Goal: Download file/media

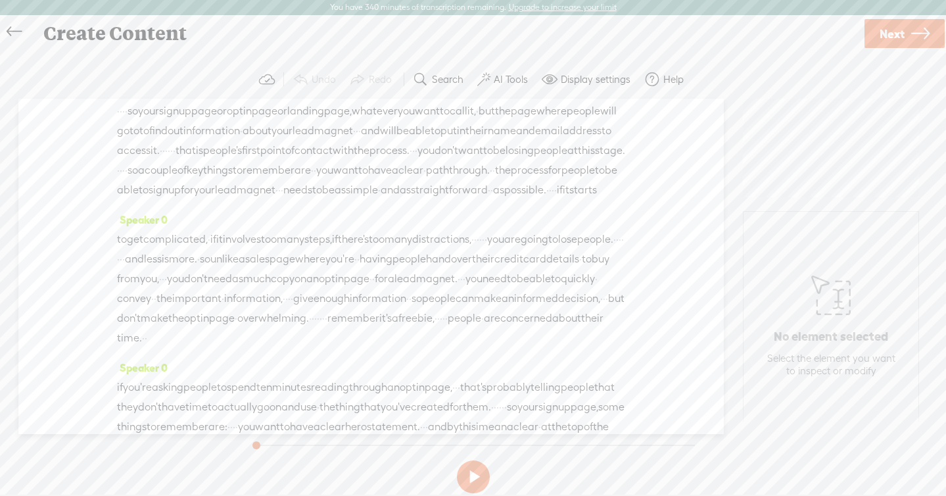
scroll to position [24, 0]
click at [506, 158] on span "losing" at bounding box center [520, 149] width 28 height 20
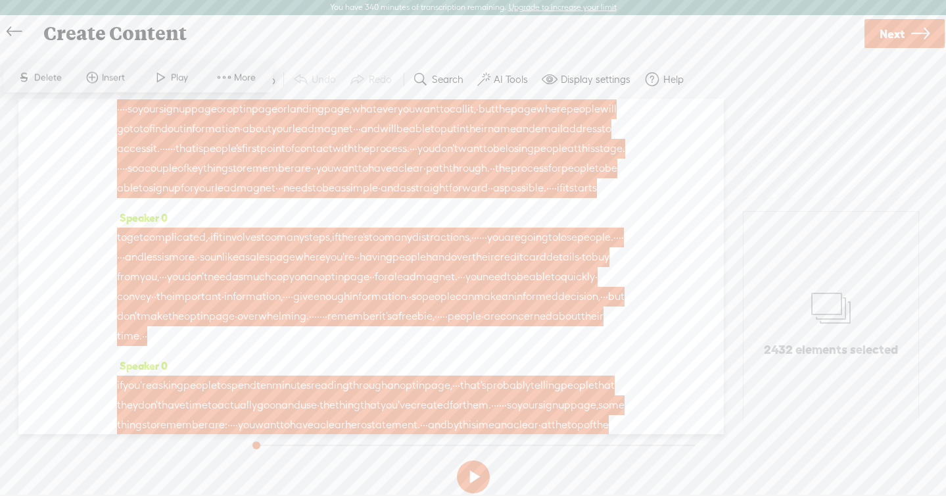
click at [225, 80] on span at bounding box center [224, 78] width 20 height 24
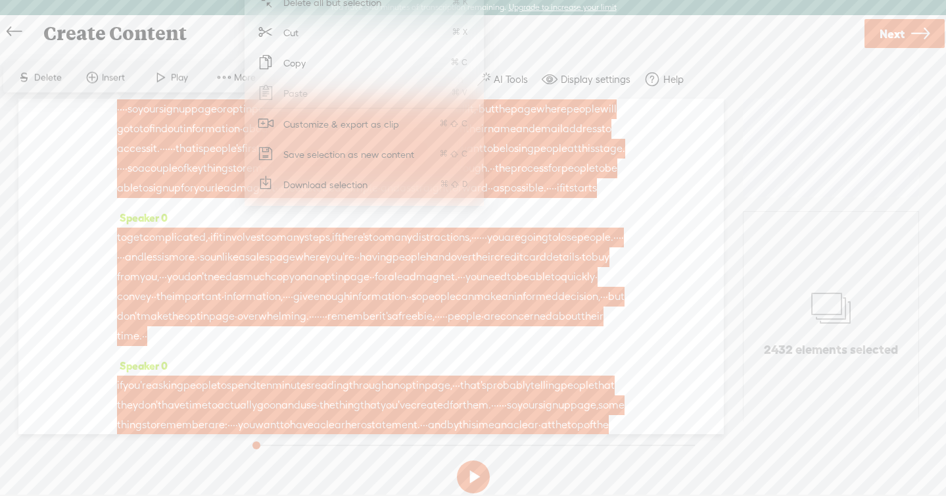
click at [334, 179] on span "Download selection" at bounding box center [326, 185] width 136 height 30
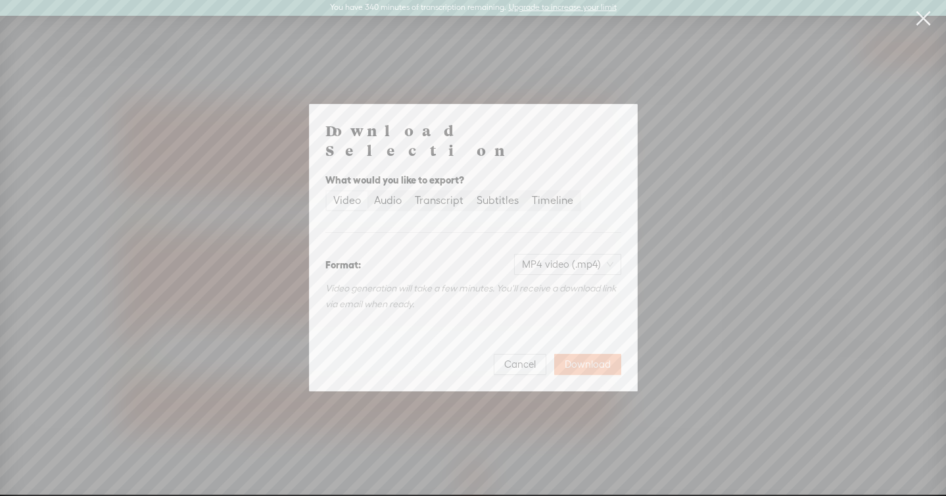
click at [600, 358] on span "Download" at bounding box center [588, 364] width 46 height 13
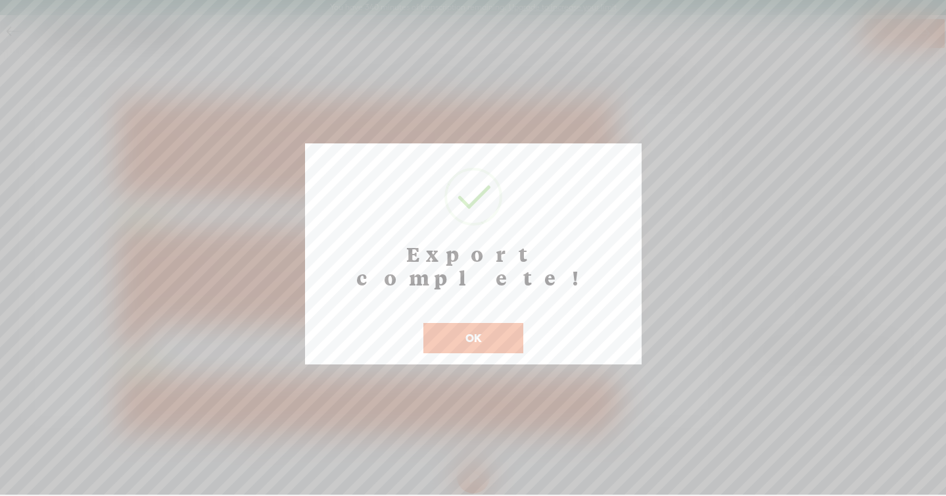
click at [474, 323] on button "OK" at bounding box center [473, 338] width 100 height 30
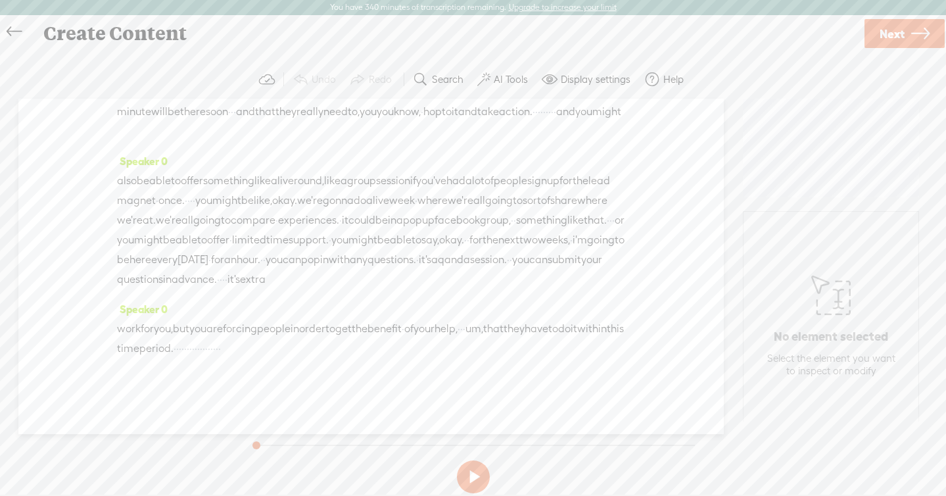
scroll to position [834, 0]
click at [464, 236] on span "okay." at bounding box center [451, 240] width 25 height 20
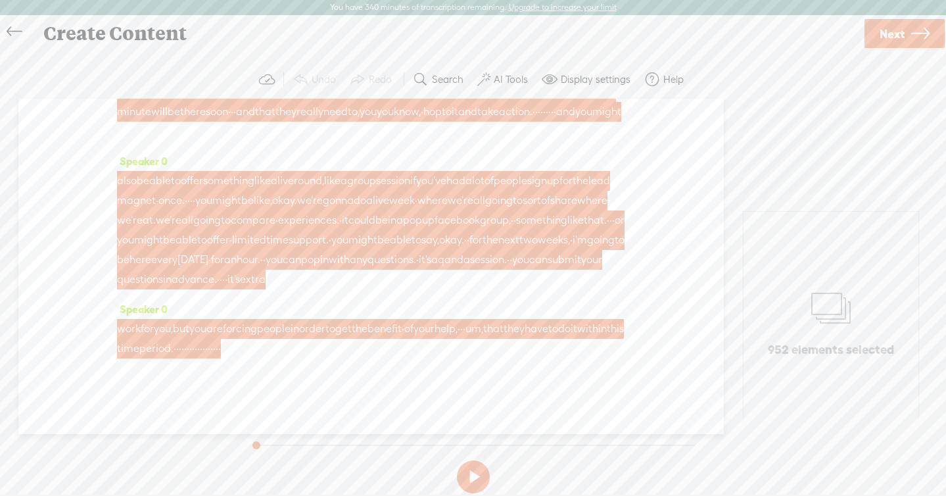
scroll to position [0, 0]
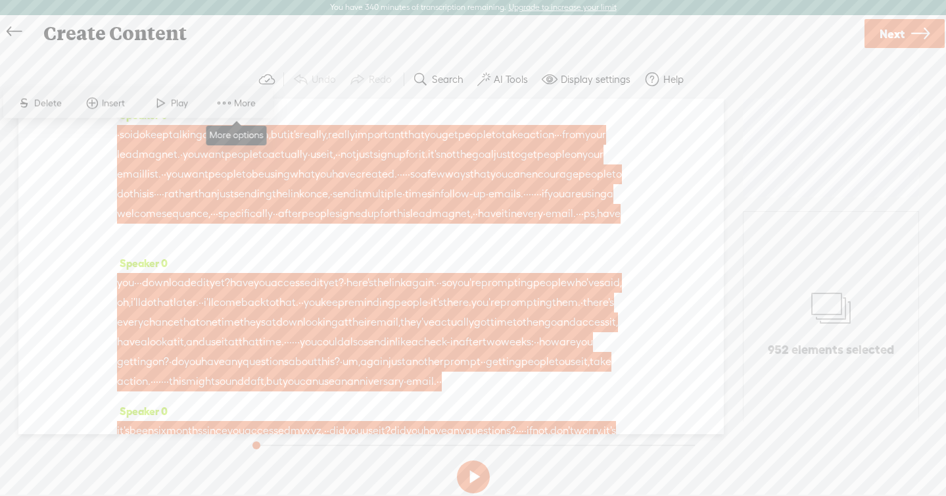
click at [241, 103] on span "More" at bounding box center [246, 103] width 25 height 13
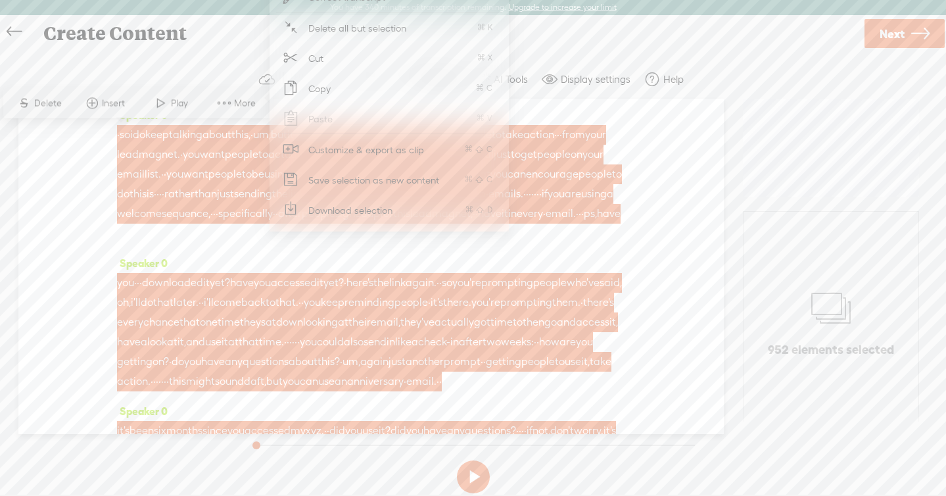
click at [318, 211] on span "Download selection" at bounding box center [351, 210] width 136 height 30
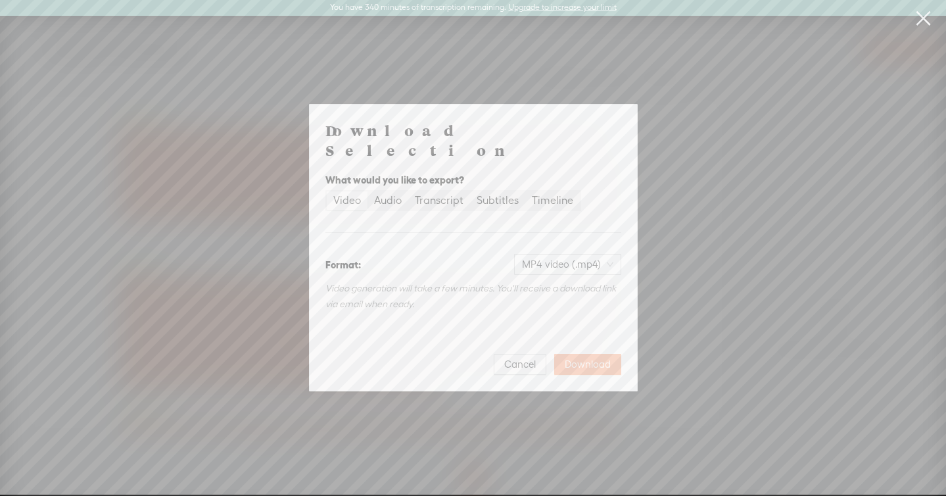
click at [592, 358] on span "Download" at bounding box center [588, 364] width 46 height 13
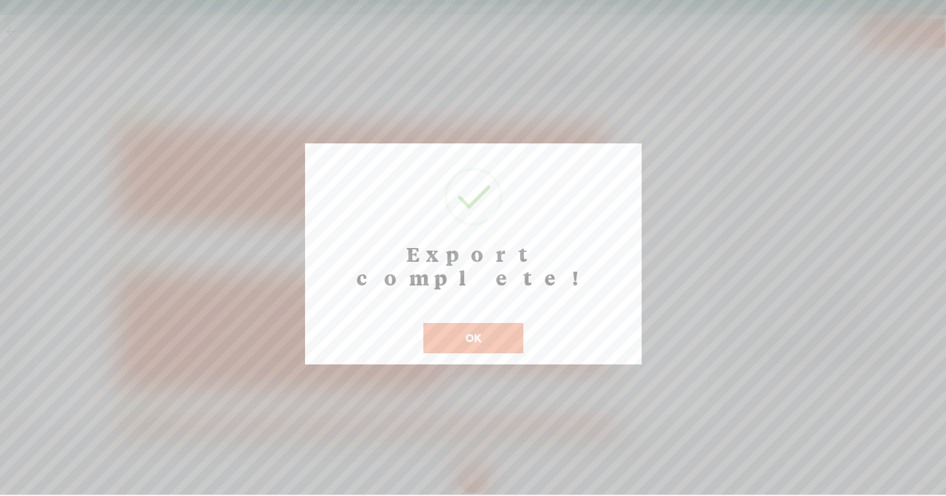
click at [494, 323] on button "OK" at bounding box center [473, 338] width 100 height 30
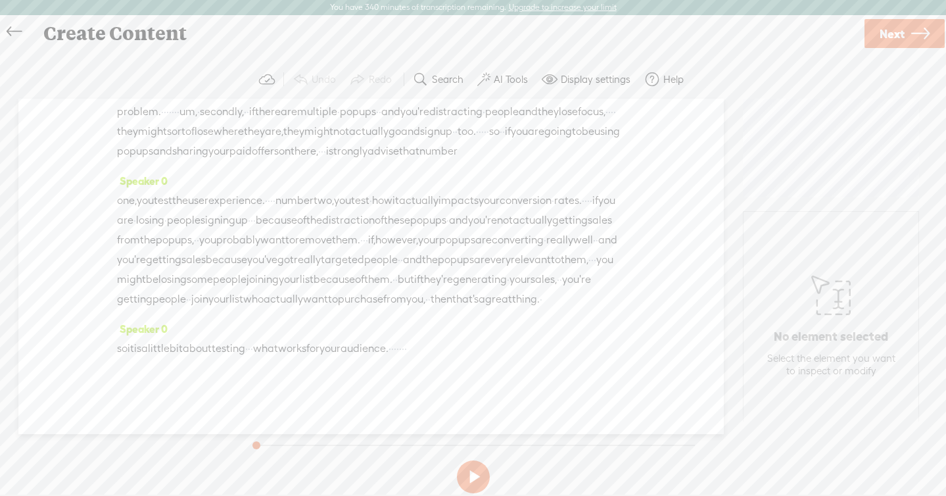
scroll to position [2454, 0]
click at [469, 250] on span "ups" at bounding box center [465, 260] width 17 height 20
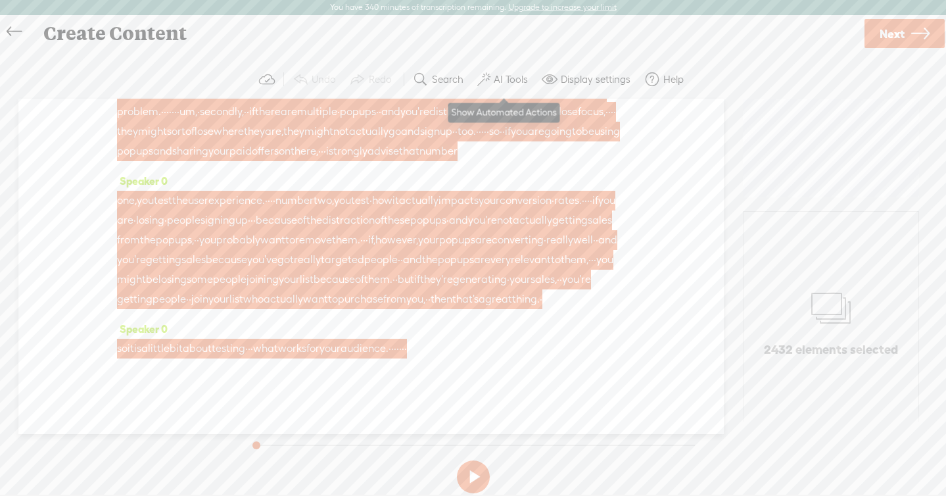
click at [511, 86] on button "AI Tools" at bounding box center [504, 79] width 64 height 26
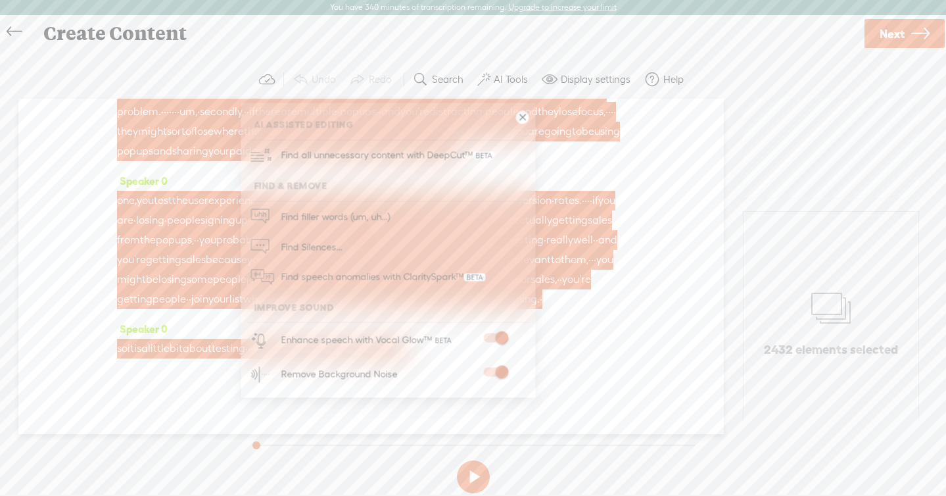
click at [586, 171] on div "Speaker 0 one, you test the user experience. · · · · number two, you test · how…" at bounding box center [371, 245] width 508 height 148
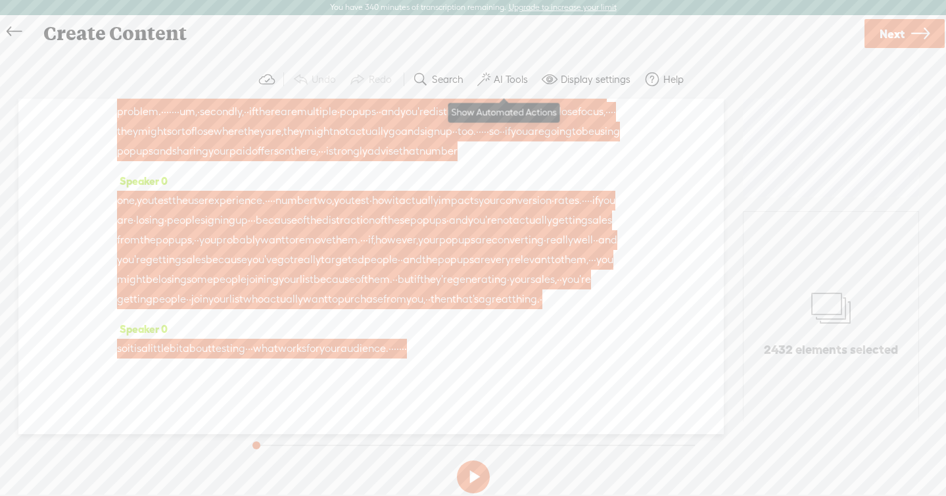
click at [517, 83] on label "AI Tools" at bounding box center [511, 79] width 34 height 13
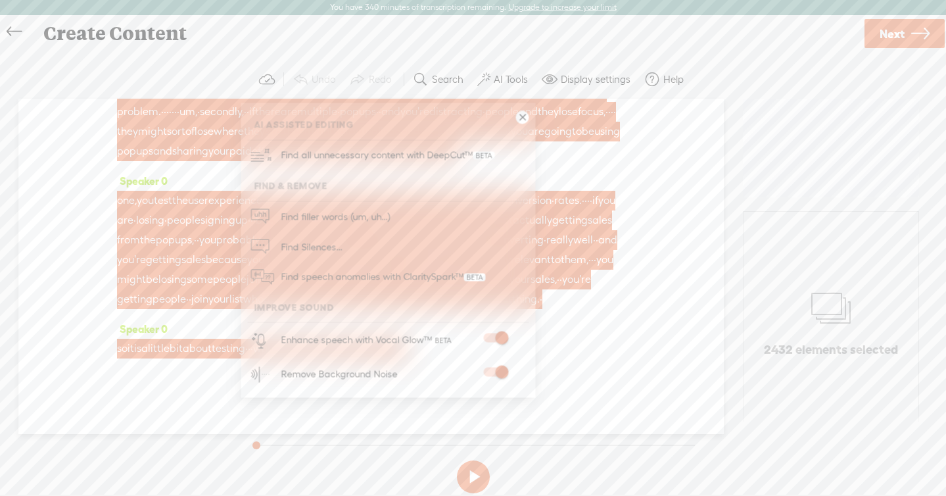
click at [285, 230] on span "want" at bounding box center [272, 240] width 25 height 20
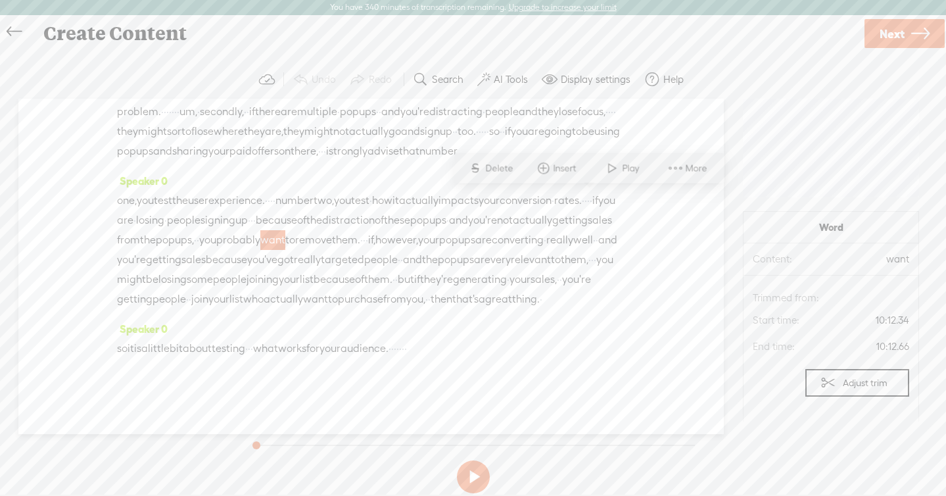
click at [364, 270] on span "of" at bounding box center [359, 280] width 9 height 20
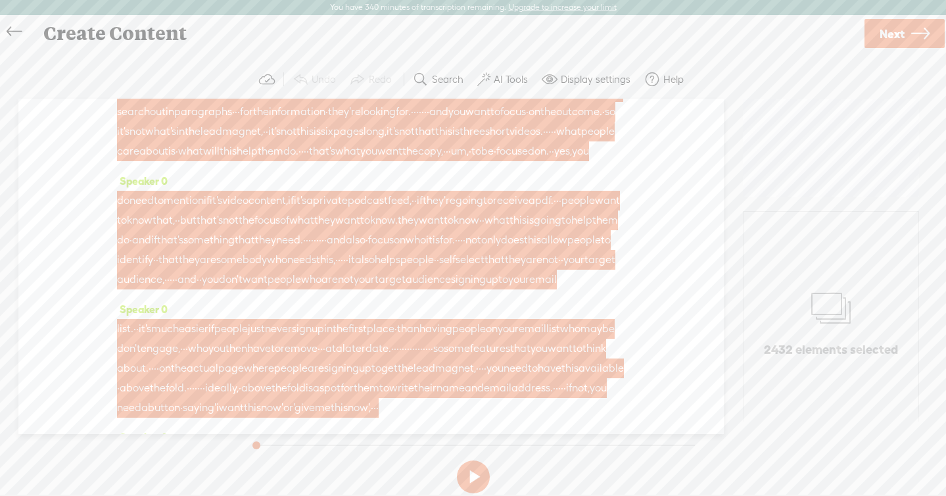
scroll to position [0, 0]
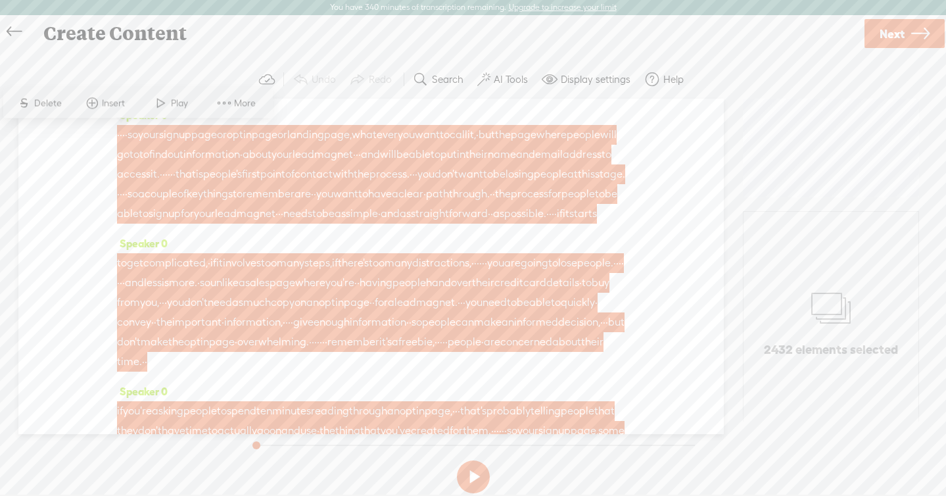
click at [241, 105] on span "More" at bounding box center [246, 103] width 25 height 13
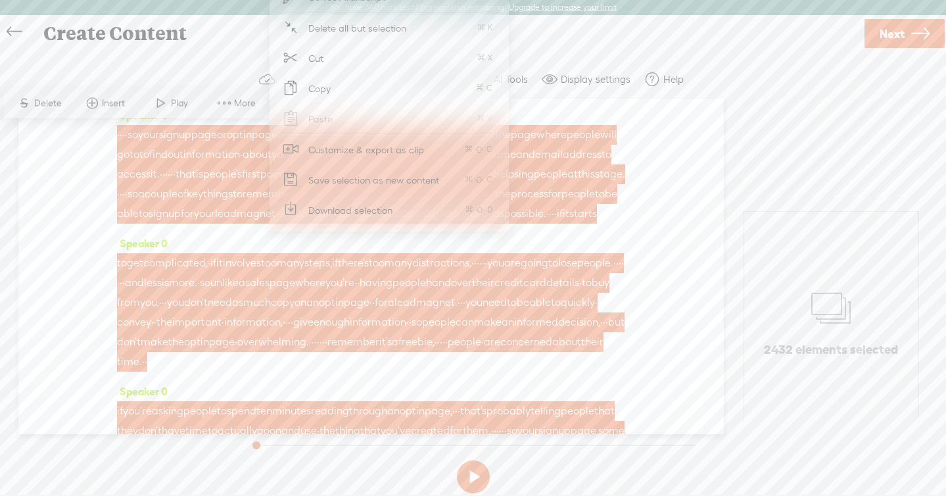
click at [332, 211] on span "Download selection" at bounding box center [351, 210] width 136 height 30
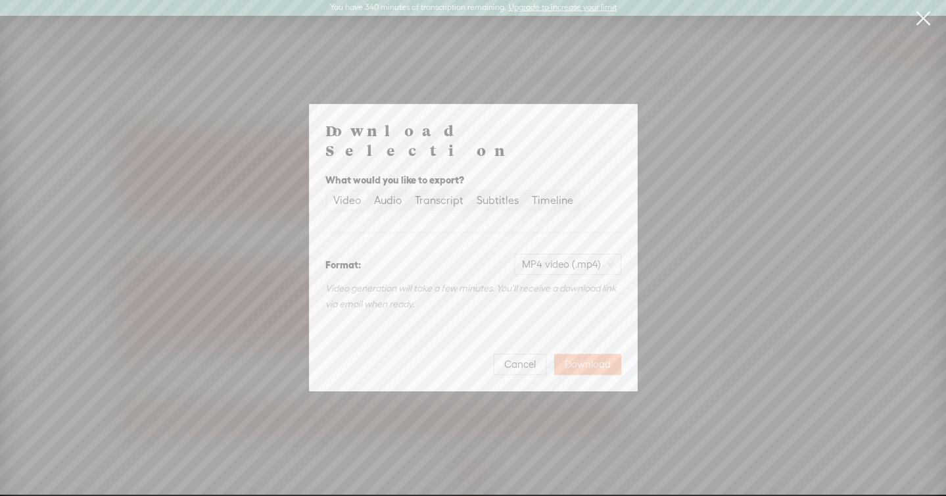
click at [582, 358] on span "Download" at bounding box center [588, 364] width 46 height 13
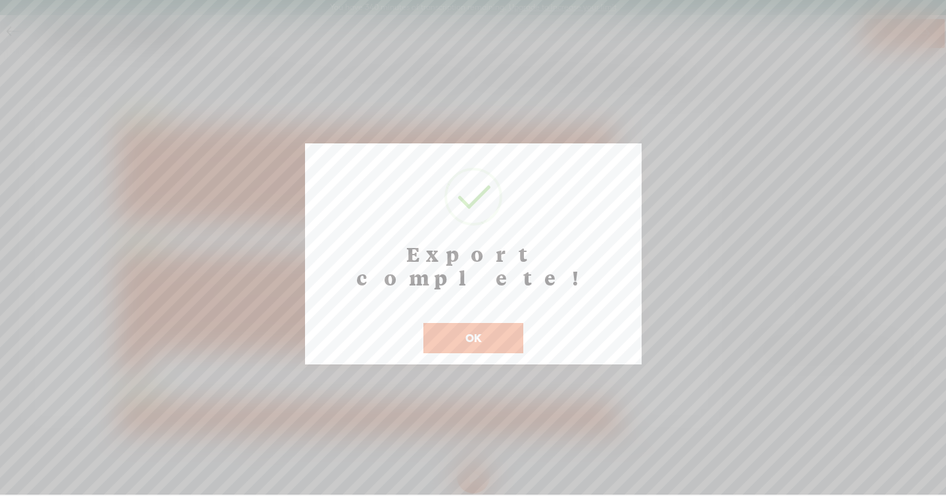
click at [499, 323] on button "OK" at bounding box center [473, 338] width 100 height 30
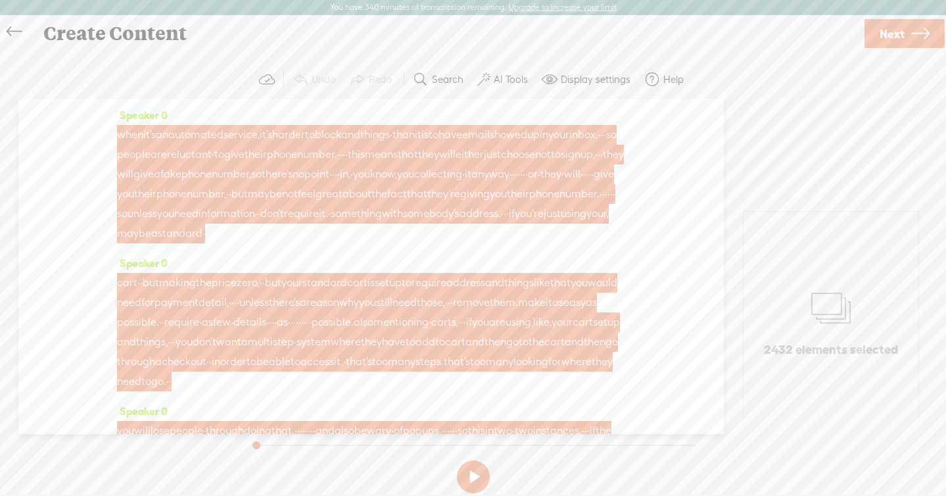
scroll to position [2454, 0]
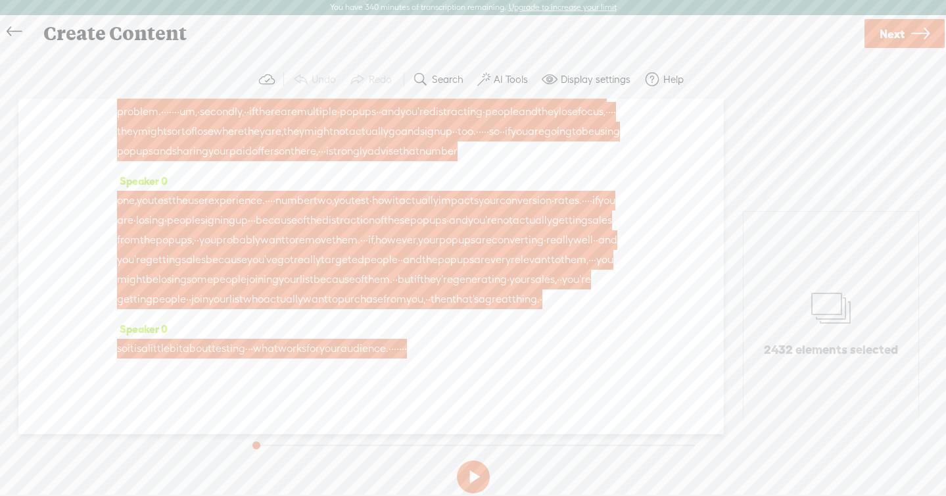
click at [389, 344] on span "audience." at bounding box center [365, 349] width 48 height 20
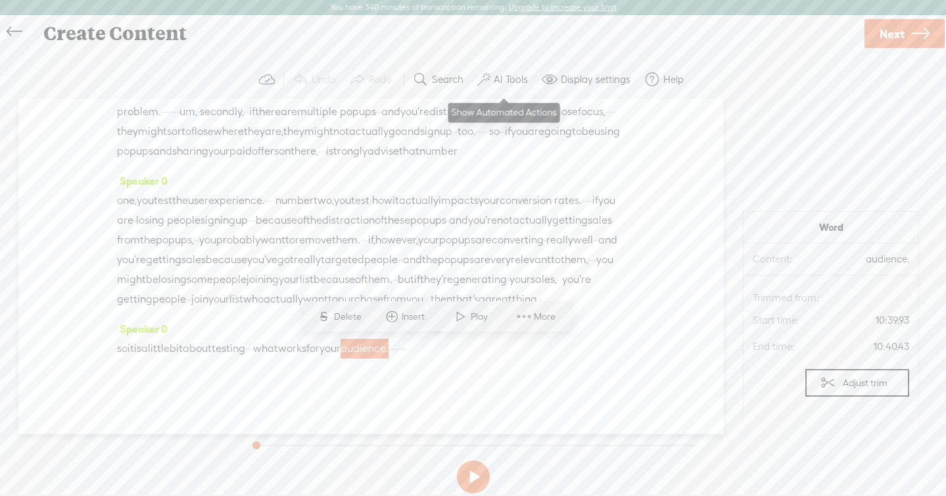
click at [513, 85] on button "AI Tools" at bounding box center [504, 79] width 64 height 26
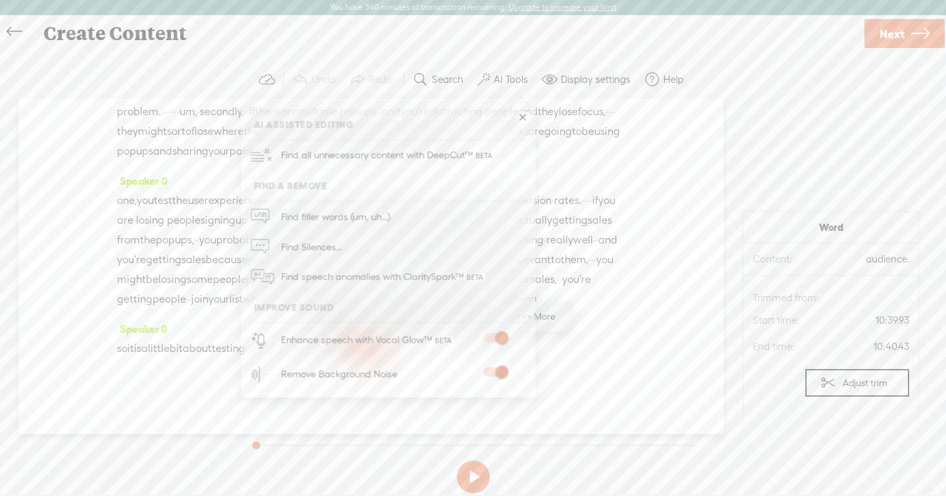
click at [499, 333] on span at bounding box center [495, 337] width 24 height 9
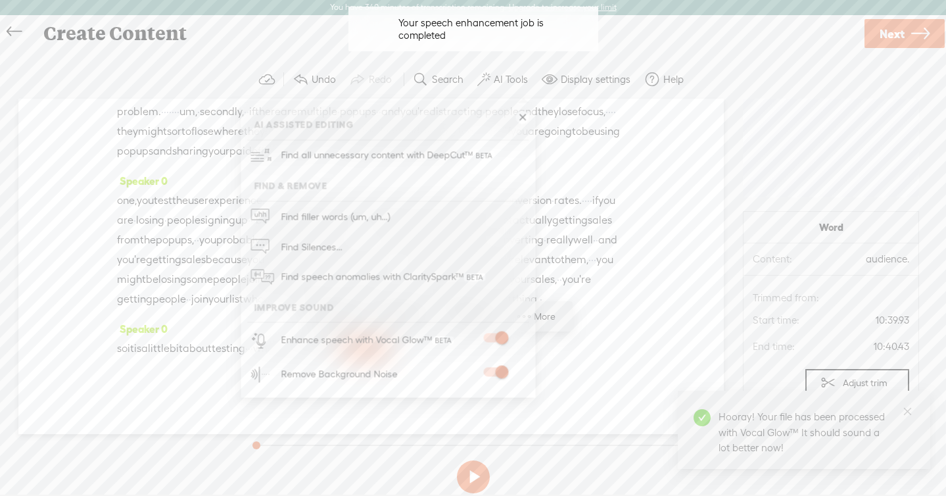
click at [295, 230] on span "remove" at bounding box center [313, 240] width 37 height 20
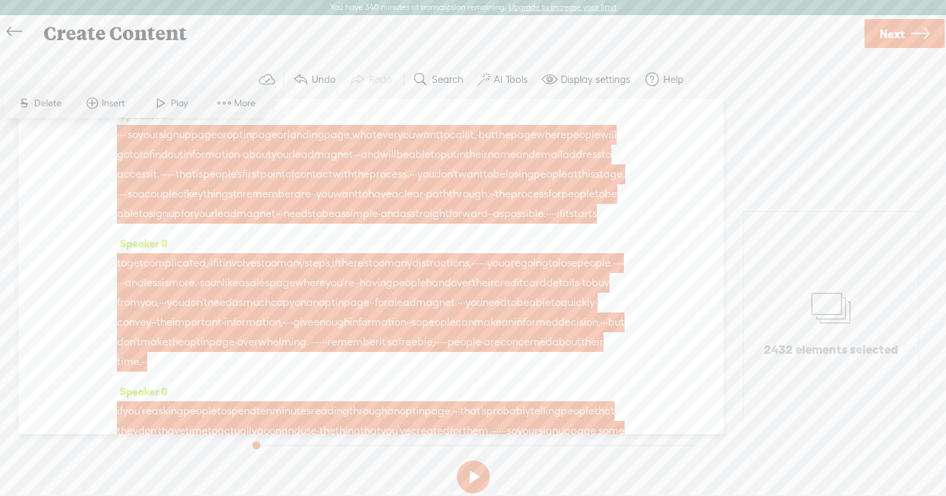
click at [244, 102] on span "More" at bounding box center [246, 103] width 25 height 13
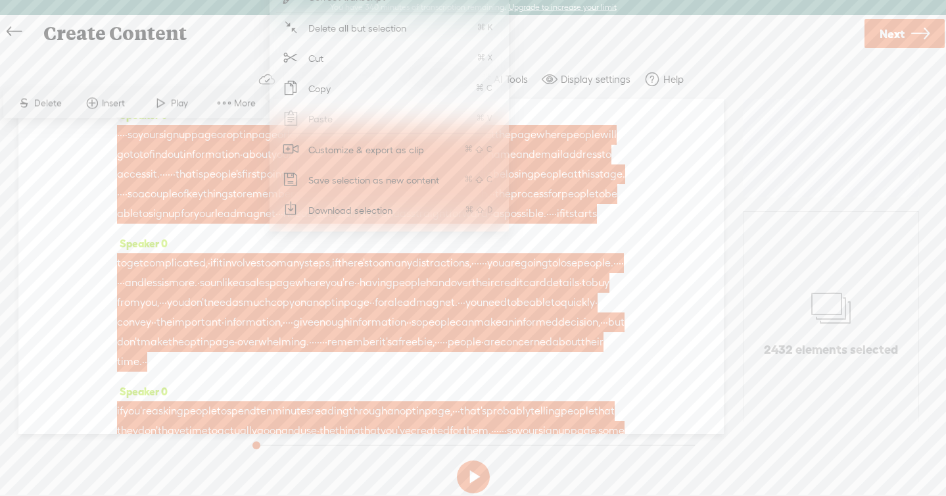
click at [328, 208] on span "Download selection" at bounding box center [351, 210] width 136 height 30
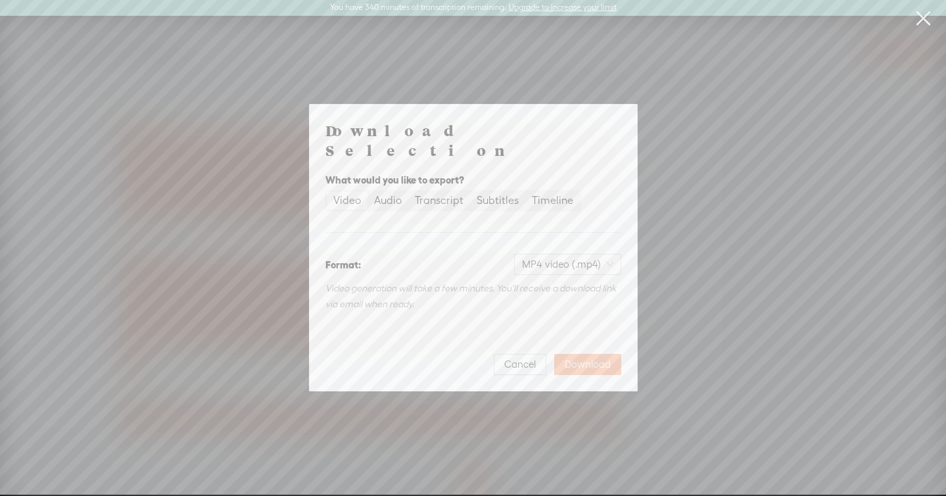
click at [593, 360] on span "Download" at bounding box center [588, 364] width 46 height 13
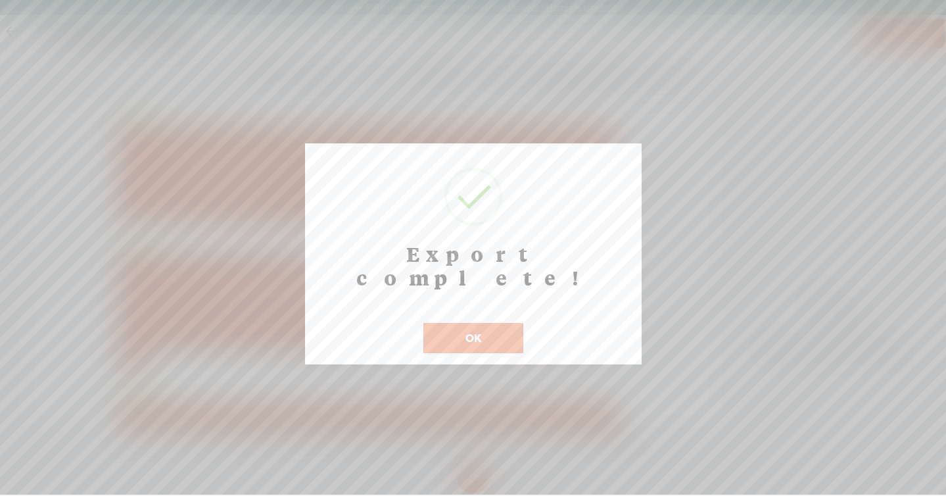
click at [506, 323] on button "OK" at bounding box center [473, 338] width 100 height 30
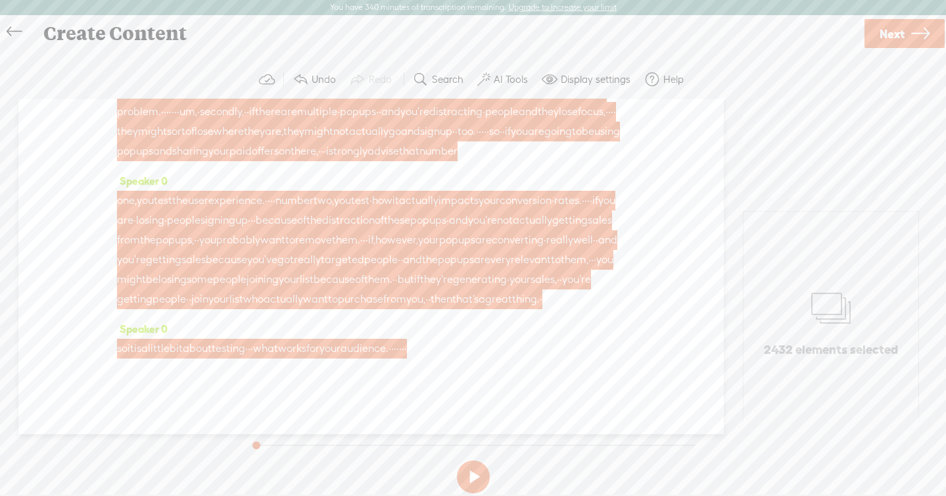
scroll to position [2454, 0]
click at [389, 350] on span "audience." at bounding box center [365, 349] width 48 height 20
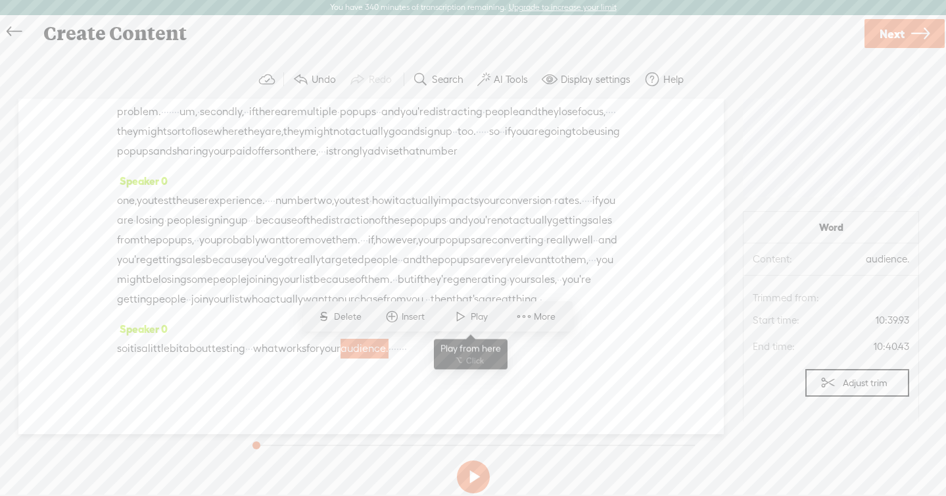
click at [461, 312] on span at bounding box center [461, 316] width 20 height 24
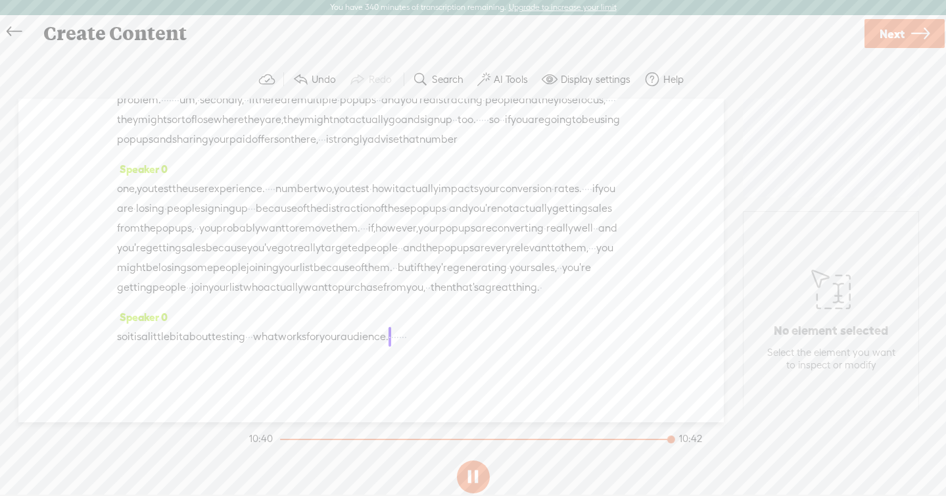
click at [477, 467] on button at bounding box center [473, 476] width 33 height 33
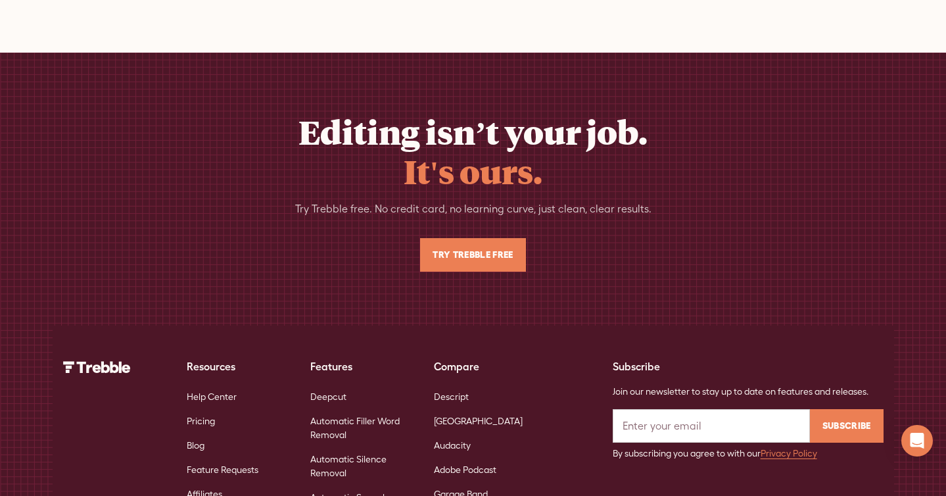
scroll to position [8469, 0]
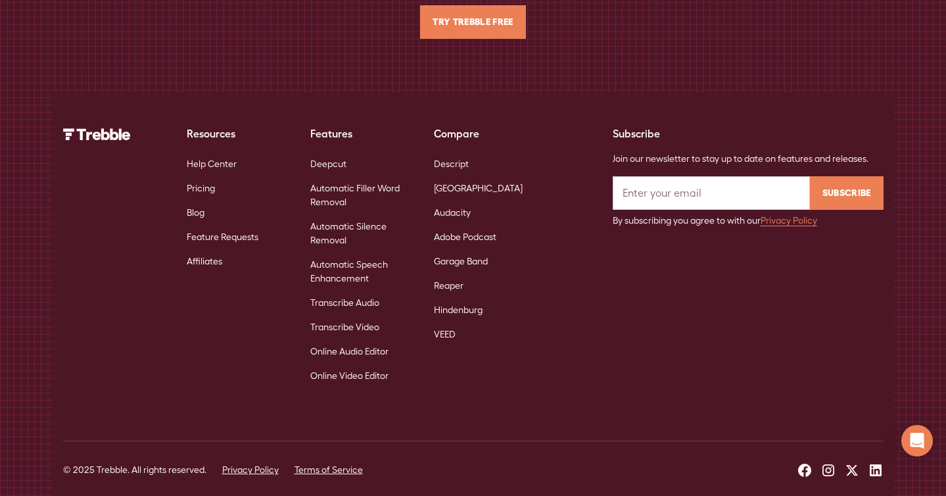
click at [456, 152] on link "Descript" at bounding box center [451, 164] width 35 height 24
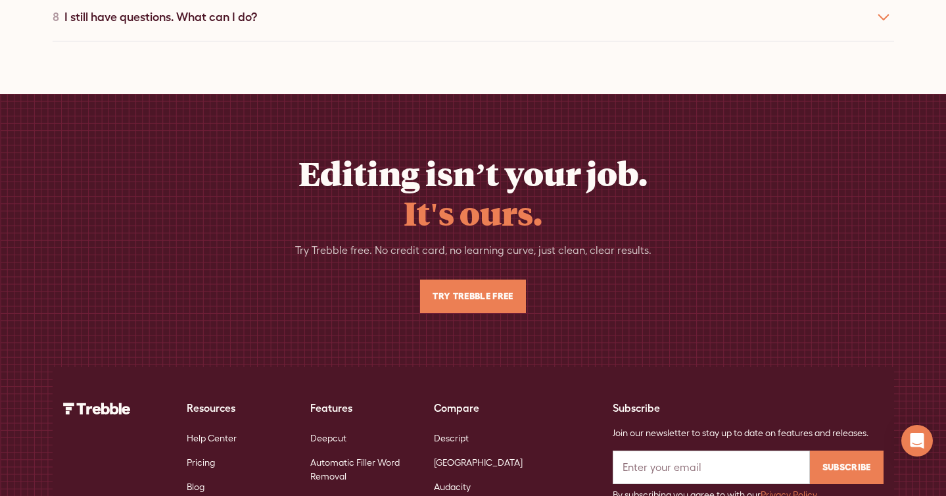
scroll to position [6498, 0]
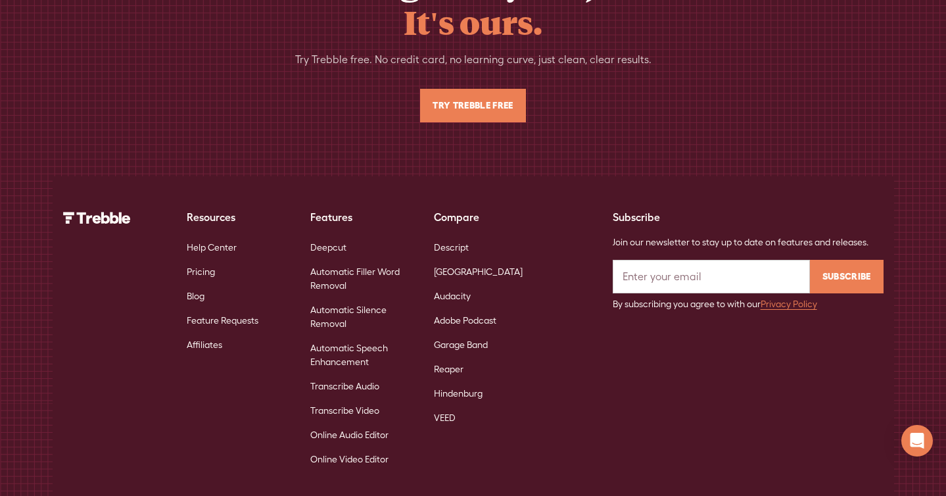
click at [458, 260] on link "[GEOGRAPHIC_DATA]" at bounding box center [478, 272] width 89 height 24
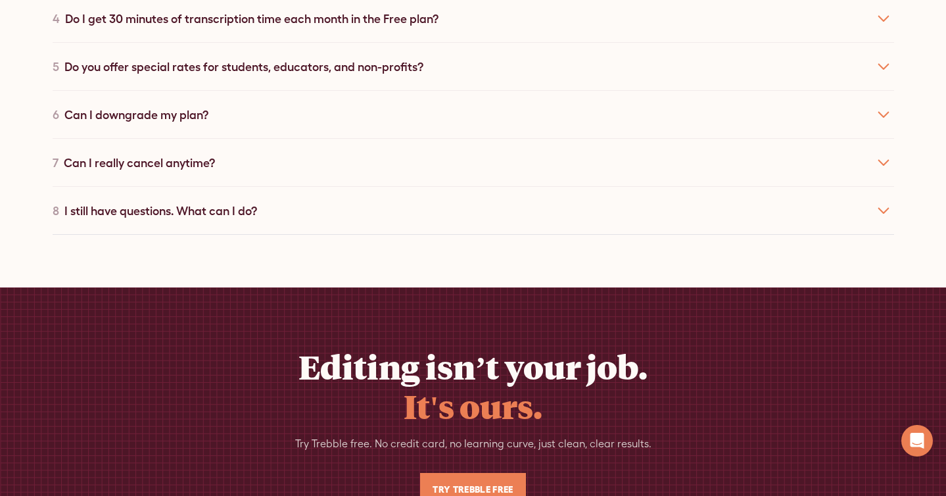
scroll to position [6379, 0]
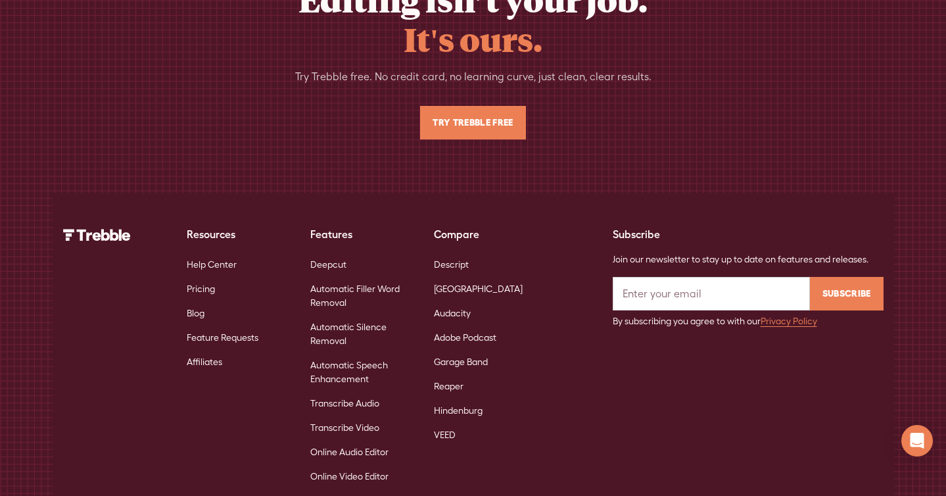
click at [462, 301] on link "Audacity" at bounding box center [452, 313] width 37 height 24
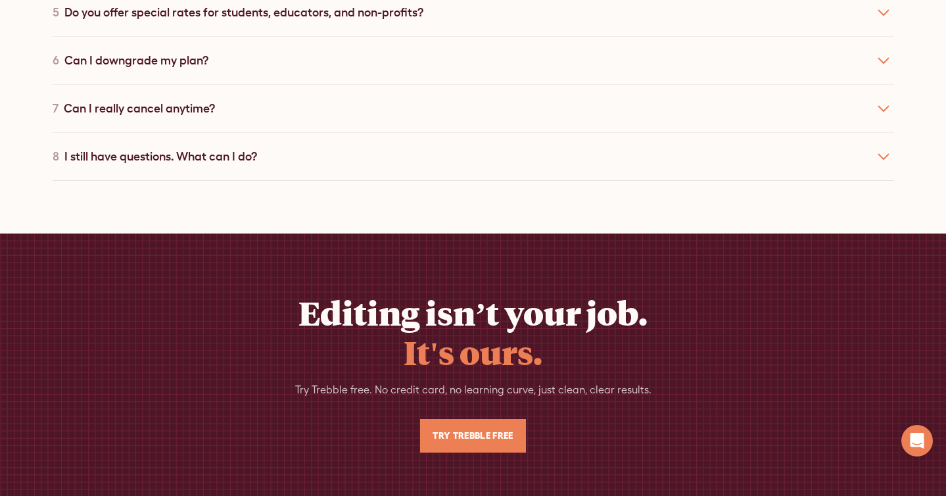
scroll to position [6225, 0]
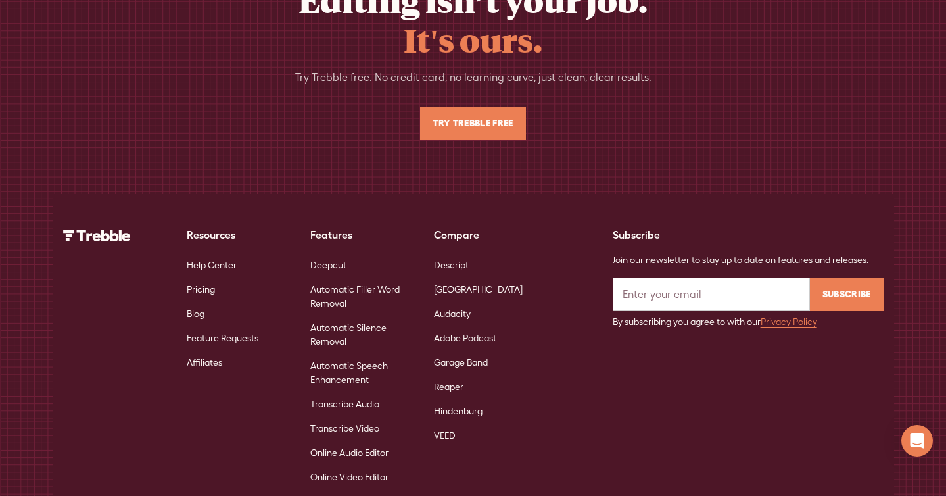
click at [358, 277] on link "Automatic Filler Word Removal" at bounding box center [361, 296] width 103 height 38
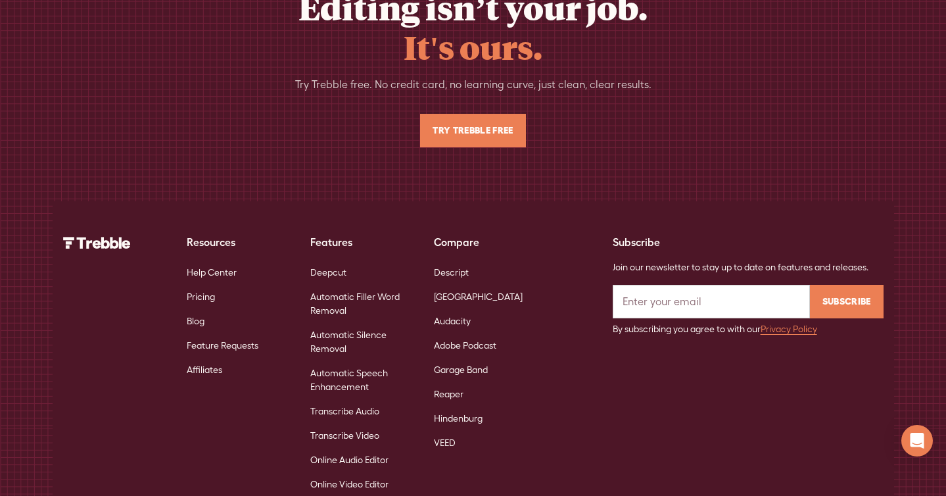
scroll to position [4079, 0]
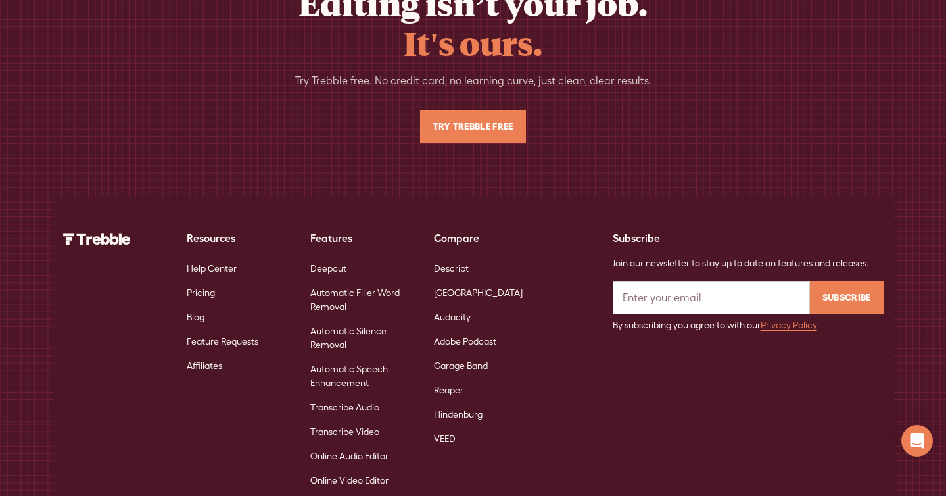
click at [346, 357] on link "Automatic Speech Enhancement" at bounding box center [361, 376] width 103 height 38
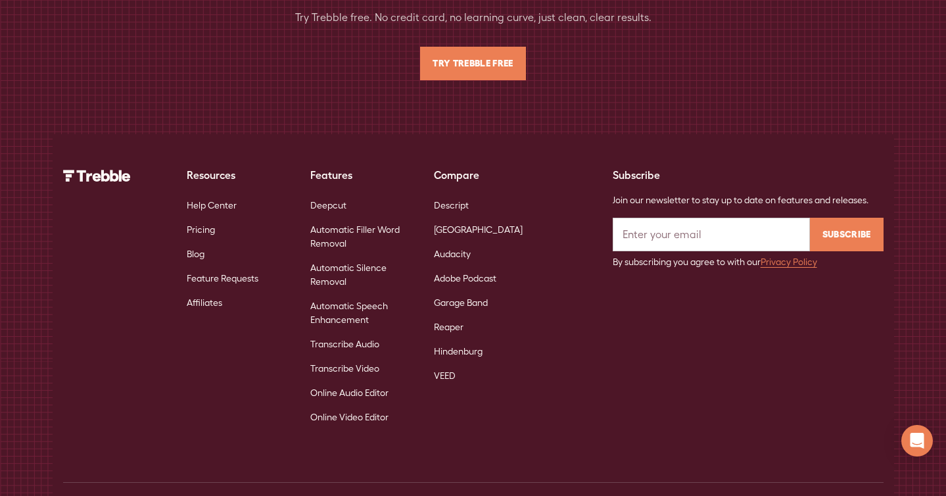
scroll to position [4167, 0]
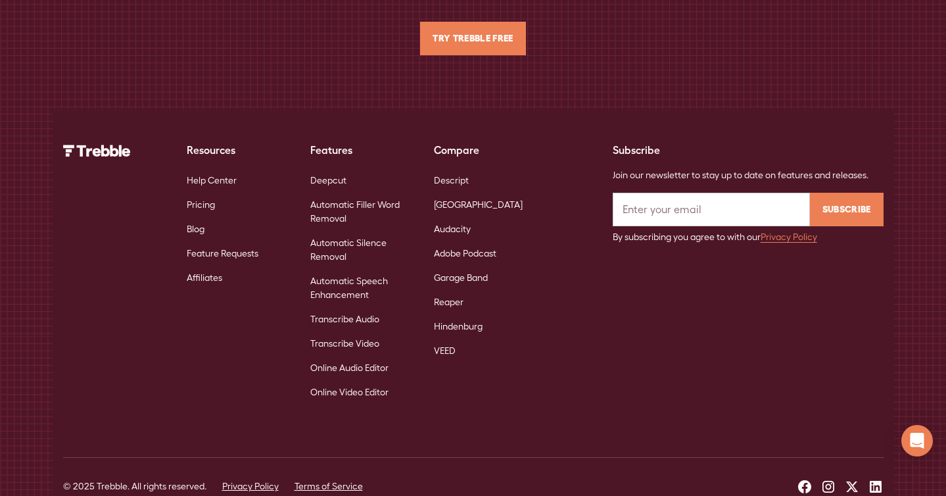
click at [356, 307] on link "Transcribe Audio" at bounding box center [344, 319] width 69 height 24
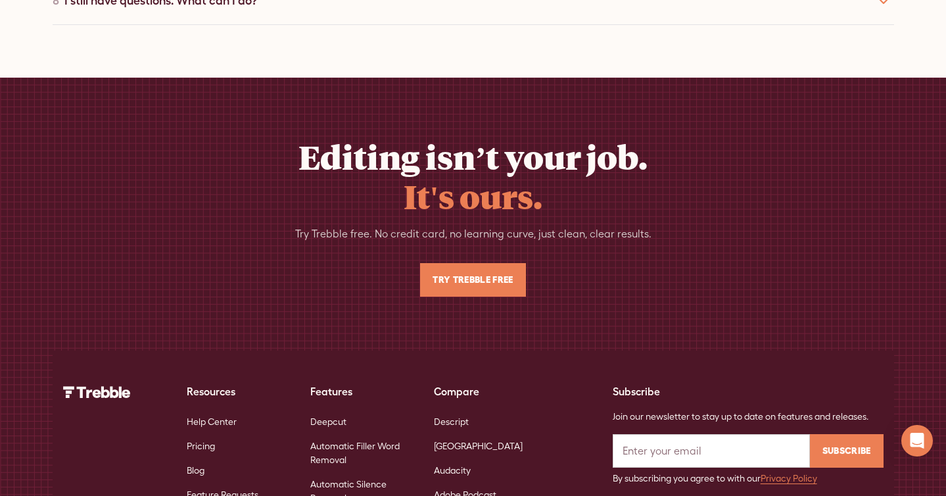
scroll to position [5621, 0]
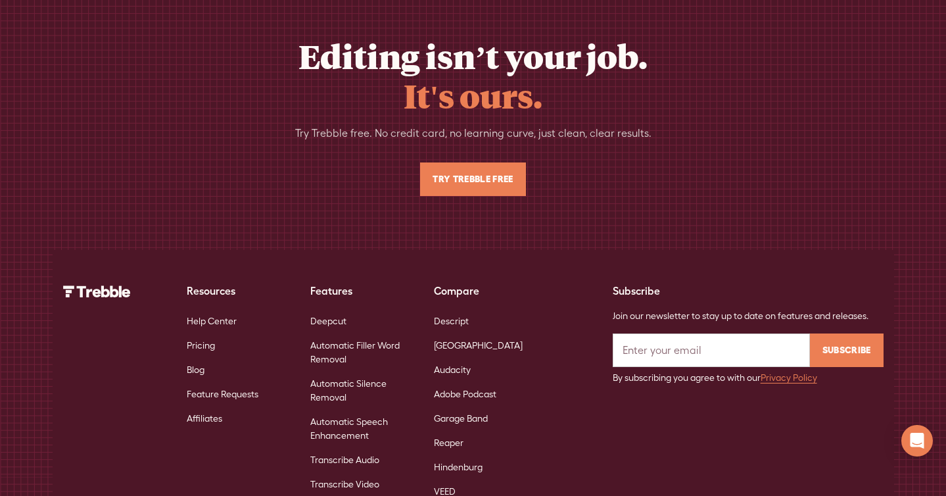
click at [351, 472] on link "Transcribe Video" at bounding box center [344, 484] width 69 height 24
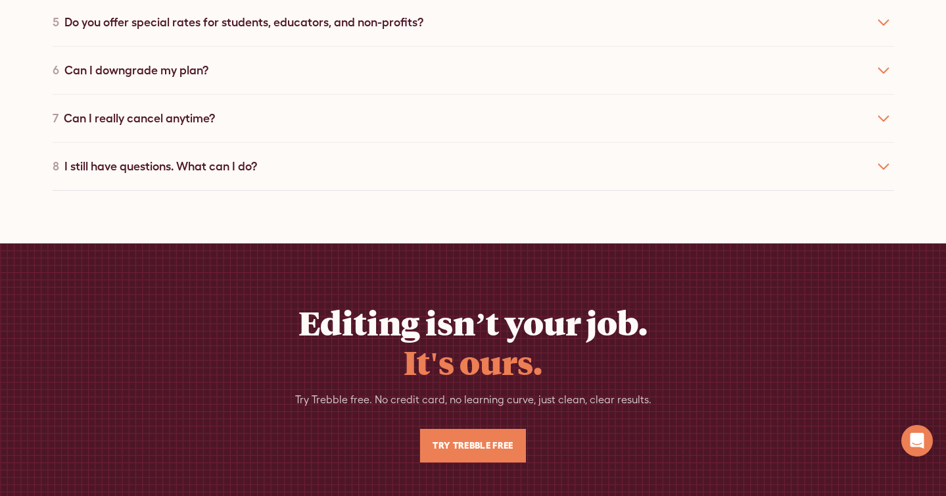
scroll to position [5621, 0]
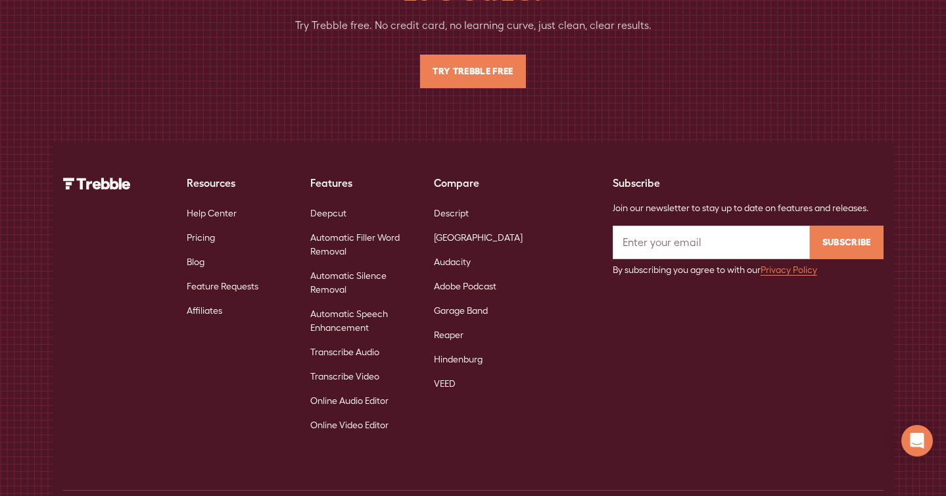
scroll to position [4946, 0]
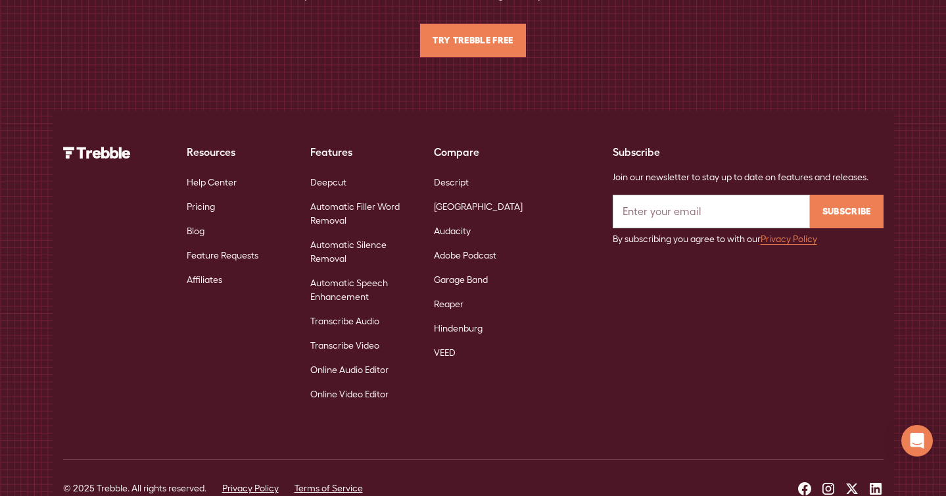
click at [338, 382] on link "Online Video Editor" at bounding box center [349, 394] width 78 height 24
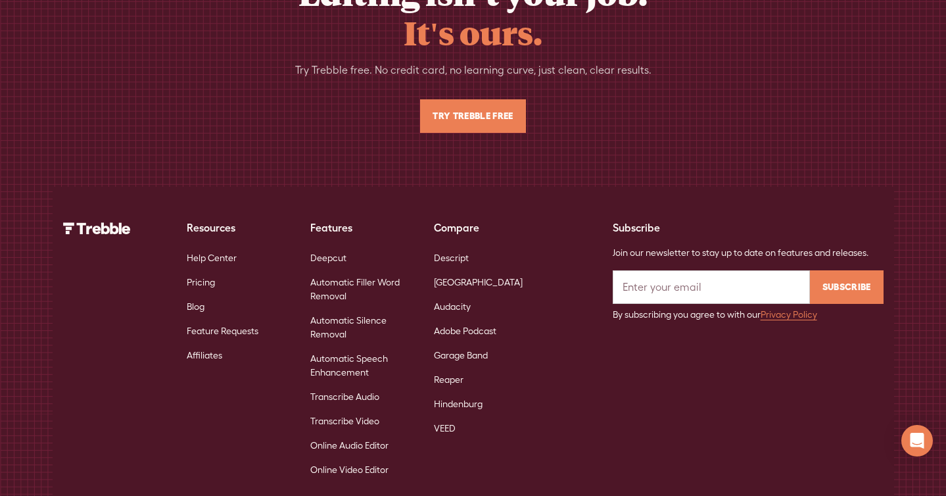
scroll to position [4883, 0]
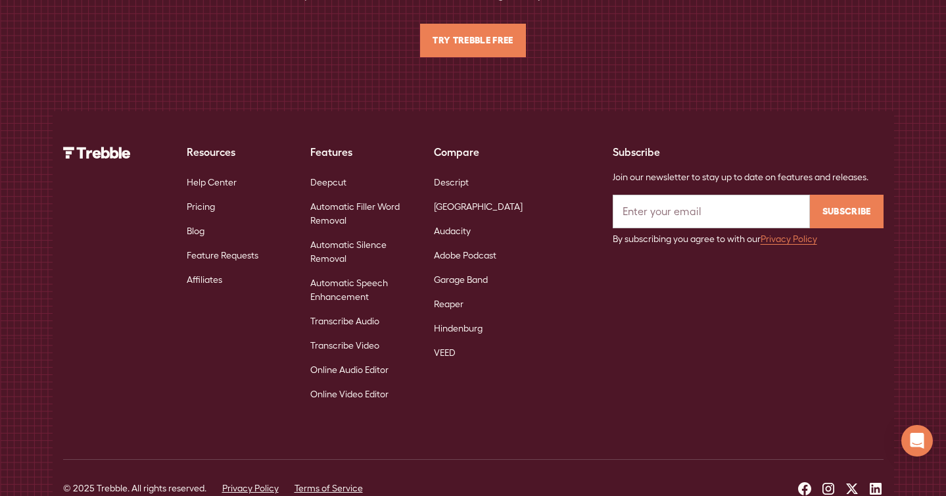
click at [364, 309] on link "Transcribe Audio" at bounding box center [344, 321] width 69 height 24
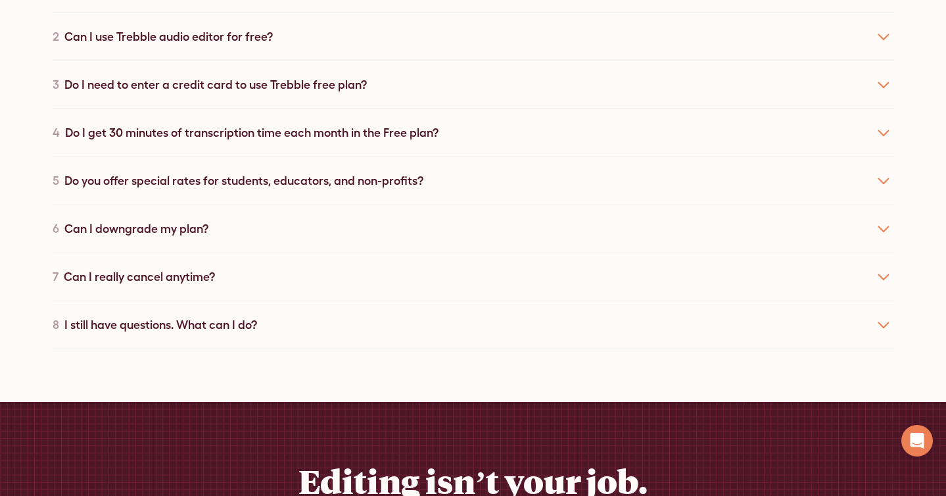
scroll to position [5621, 0]
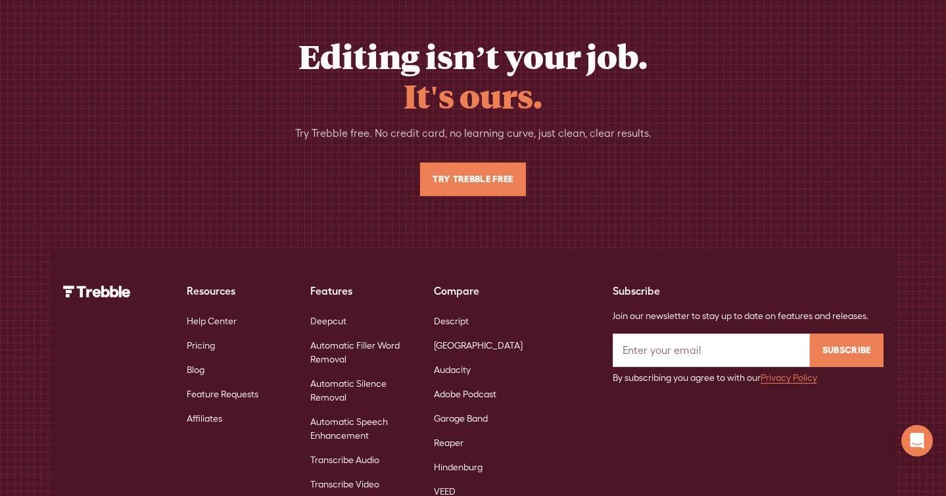
click at [338, 309] on link "Deepcut" at bounding box center [328, 321] width 36 height 24
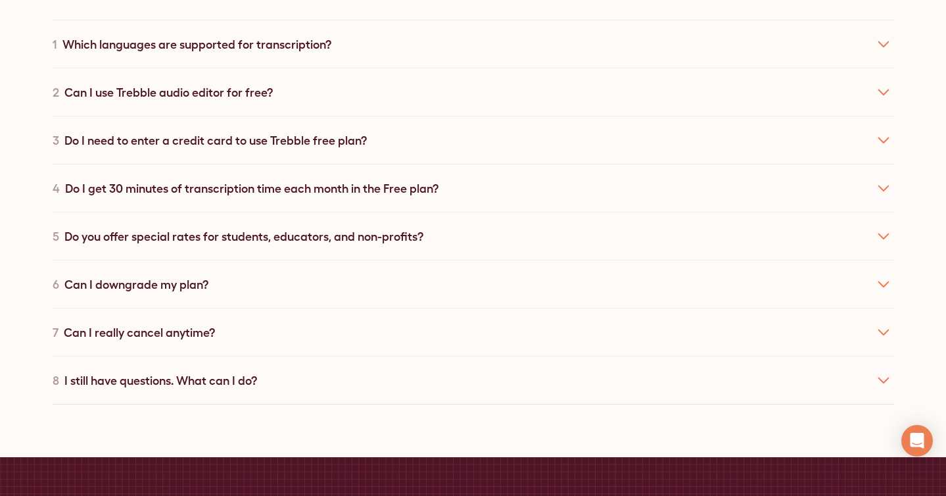
scroll to position [6630, 0]
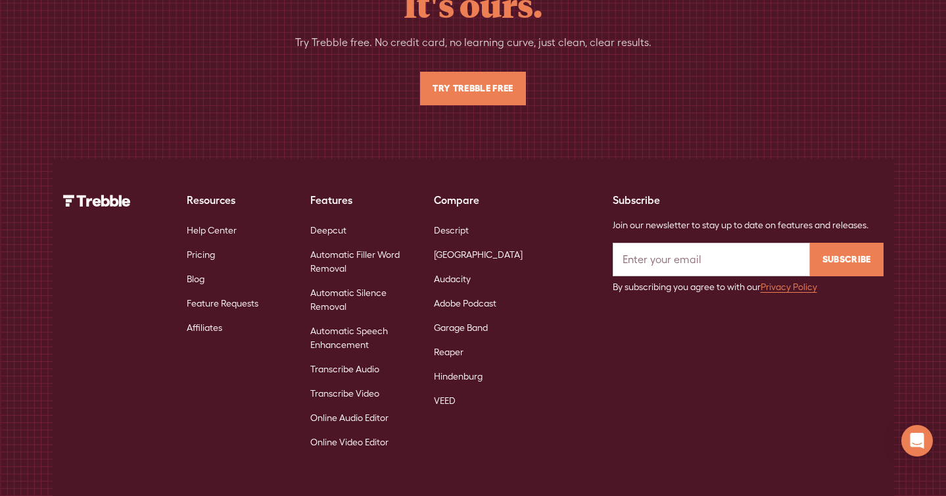
click at [109, 195] on img at bounding box center [97, 201] width 68 height 12
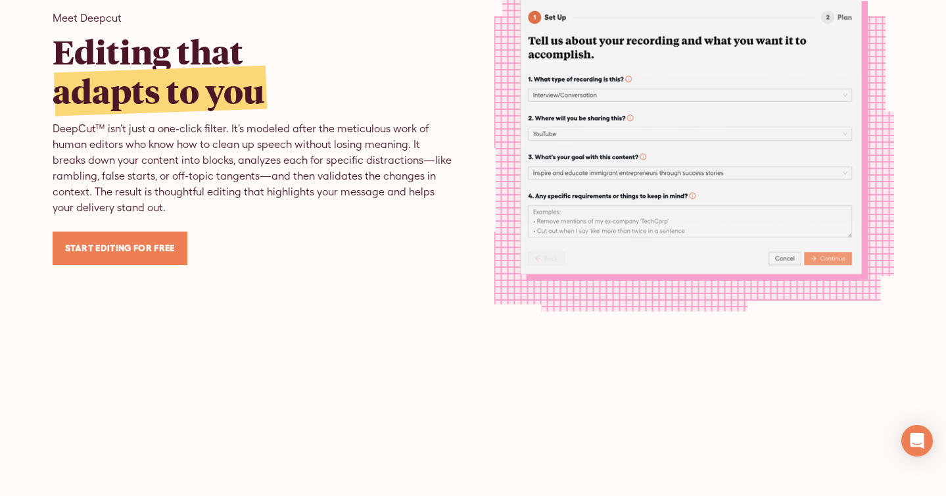
scroll to position [0, 0]
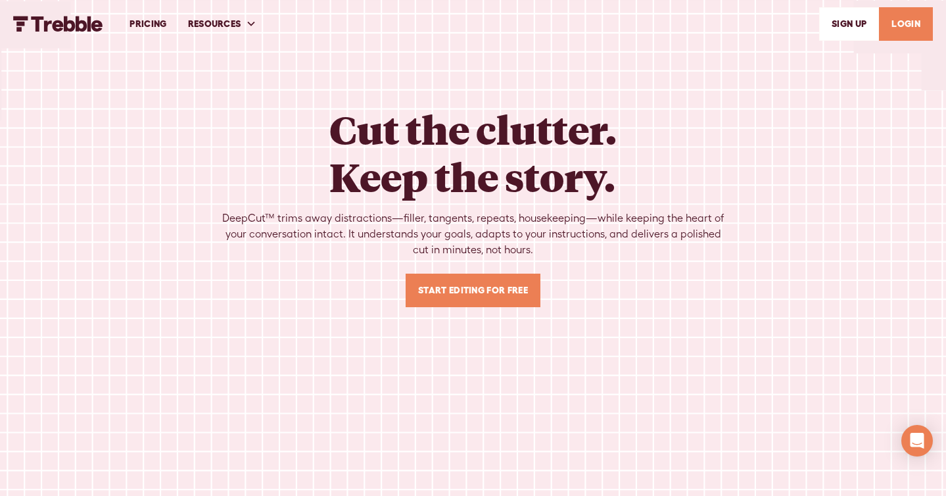
click at [83, 24] on img "home" at bounding box center [58, 24] width 90 height 16
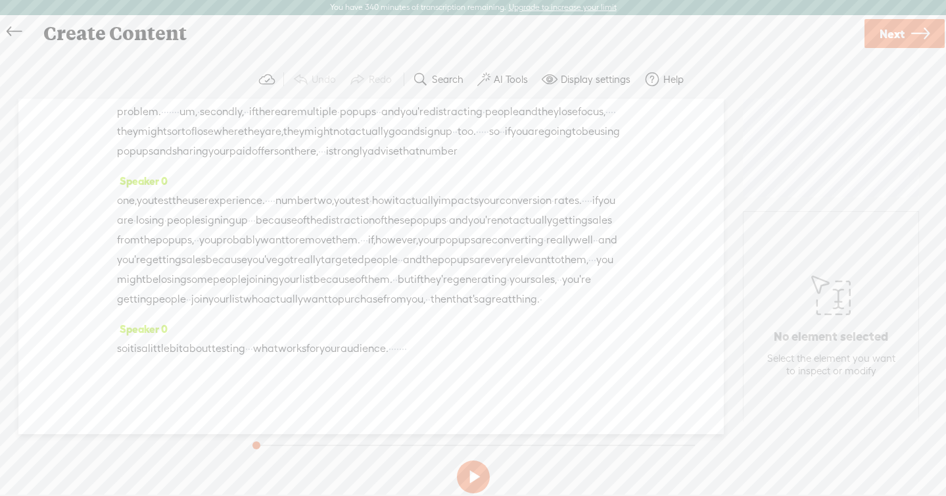
scroll to position [2454, 0]
click at [479, 191] on span "impacts" at bounding box center [458, 201] width 40 height 20
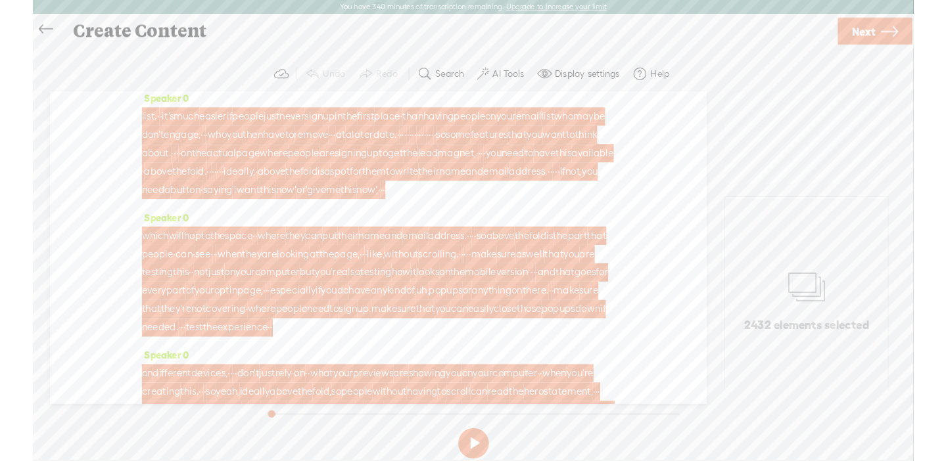
scroll to position [0, 0]
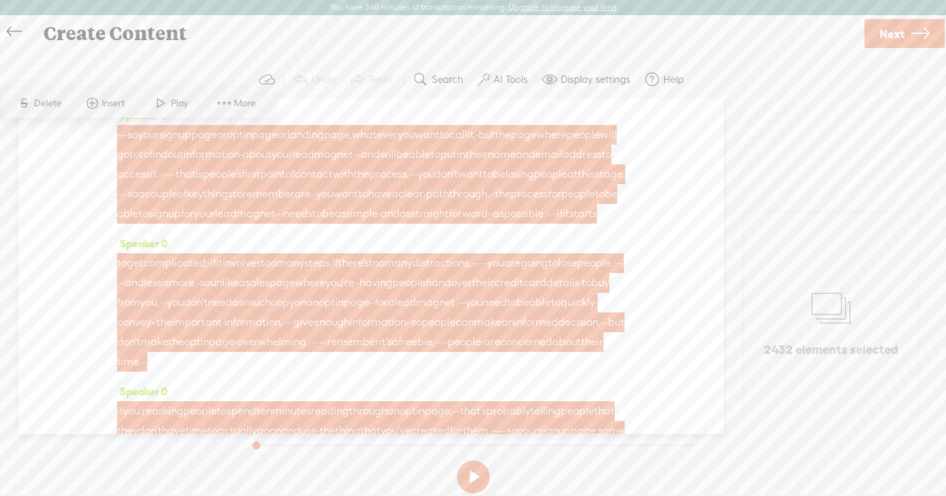
click at [248, 105] on span "More" at bounding box center [246, 103] width 25 height 13
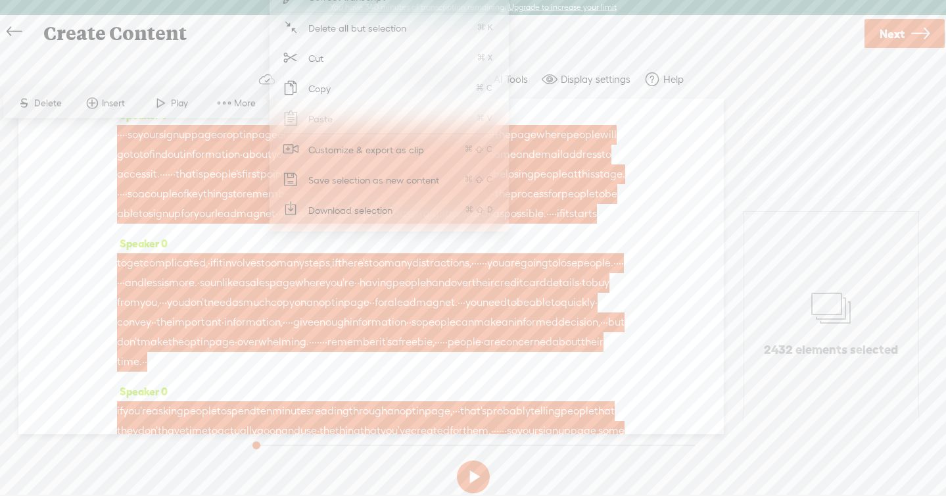
click at [296, 214] on icon at bounding box center [291, 210] width 16 height 16
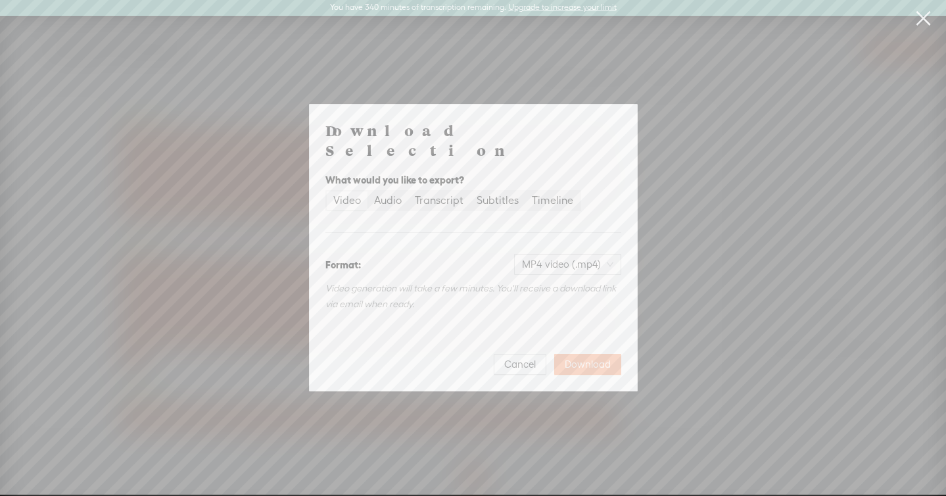
click at [573, 358] on span "Download" at bounding box center [588, 364] width 46 height 13
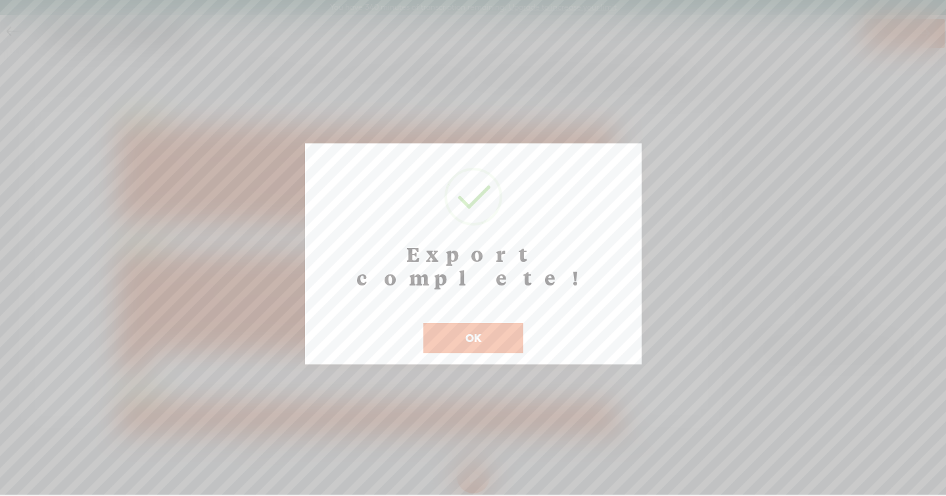
click at [504, 323] on button "OK" at bounding box center [473, 338] width 100 height 30
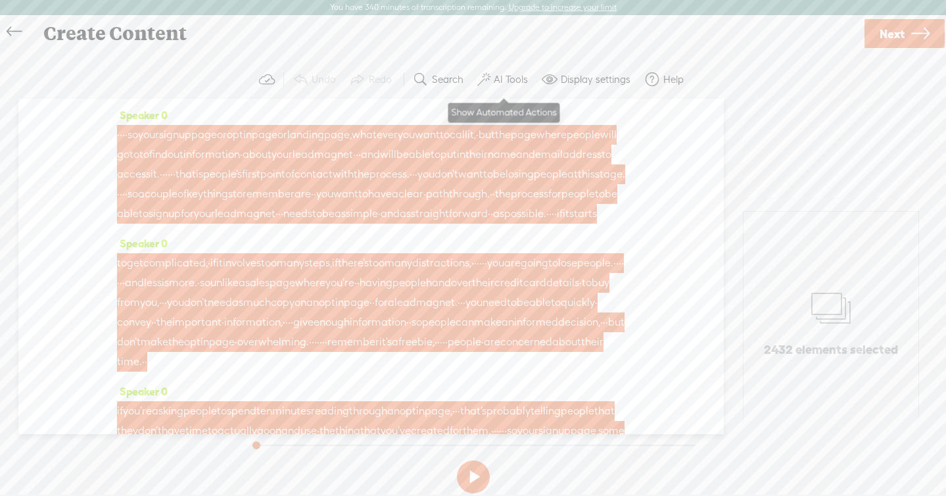
click at [494, 83] on label "AI Tools" at bounding box center [511, 79] width 34 height 13
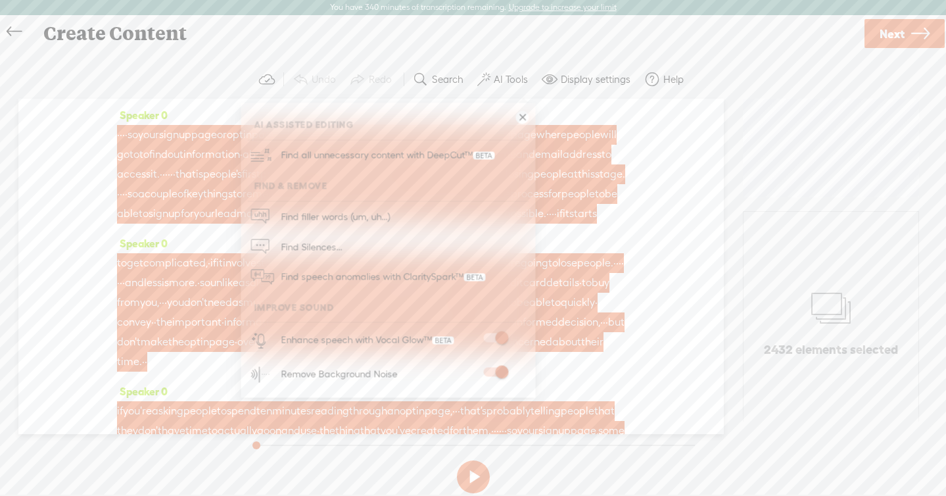
click at [496, 339] on span at bounding box center [495, 337] width 24 height 9
click at [138, 198] on span "so" at bounding box center [133, 194] width 11 height 20
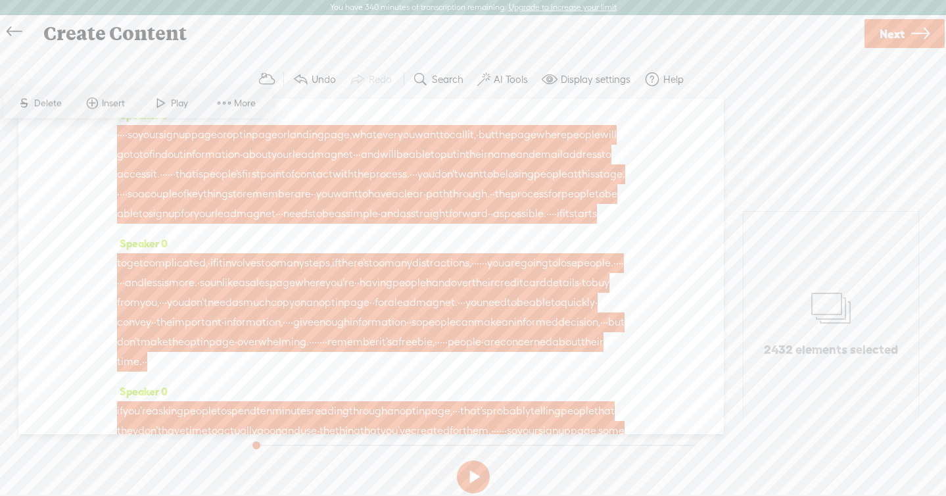
click at [245, 105] on span "More" at bounding box center [246, 103] width 25 height 13
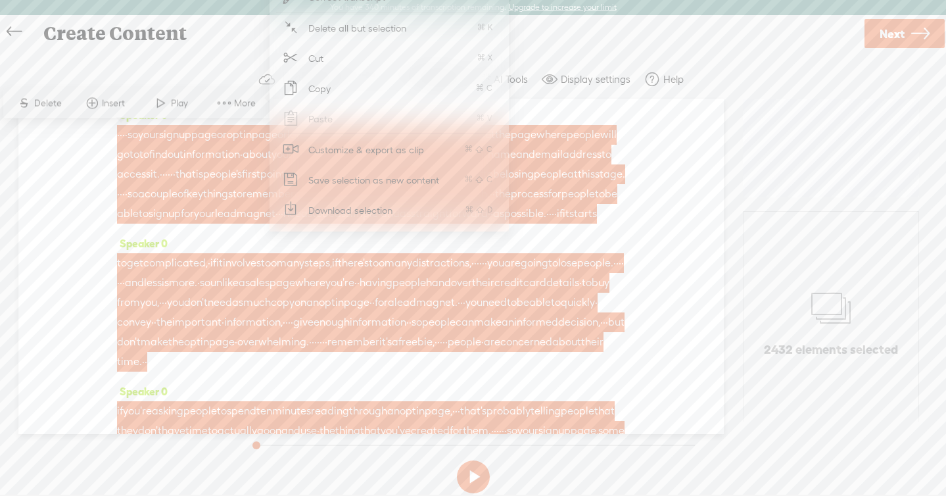
click at [325, 206] on span "Download selection" at bounding box center [351, 210] width 136 height 30
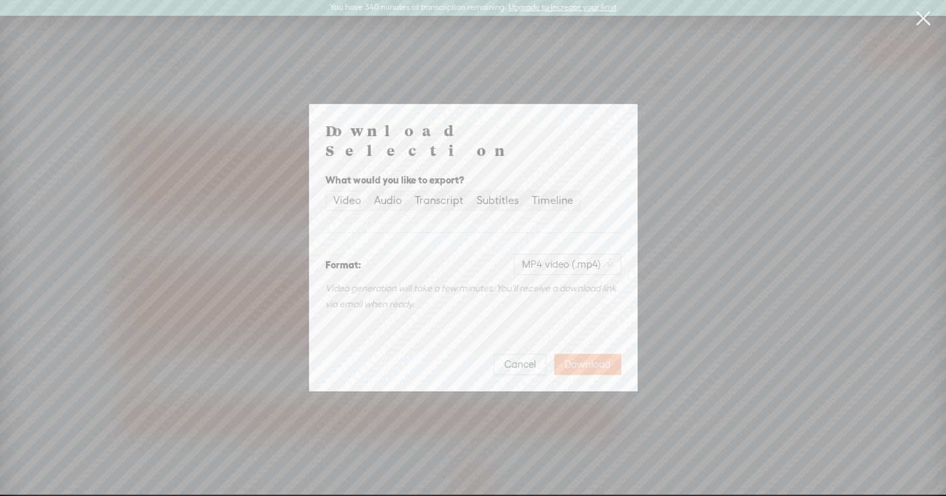
click at [573, 361] on button "Download" at bounding box center [587, 364] width 67 height 21
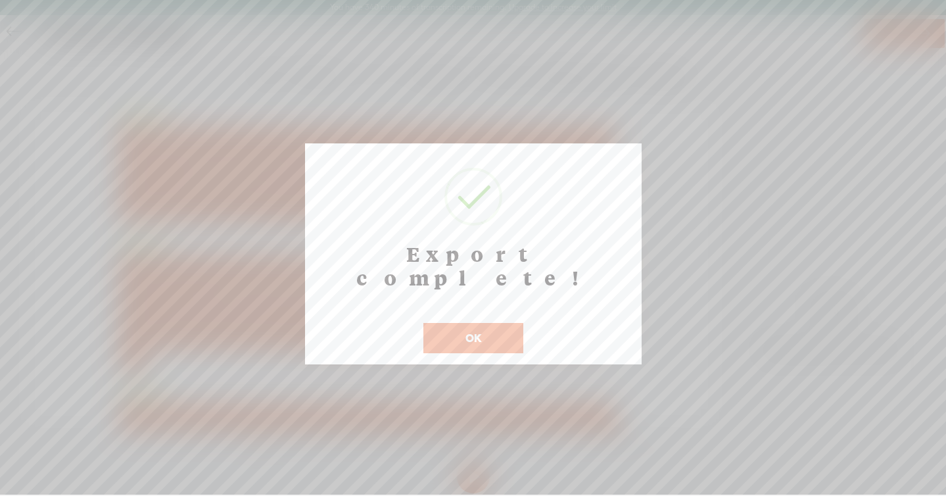
click at [481, 323] on button "OK" at bounding box center [473, 338] width 100 height 30
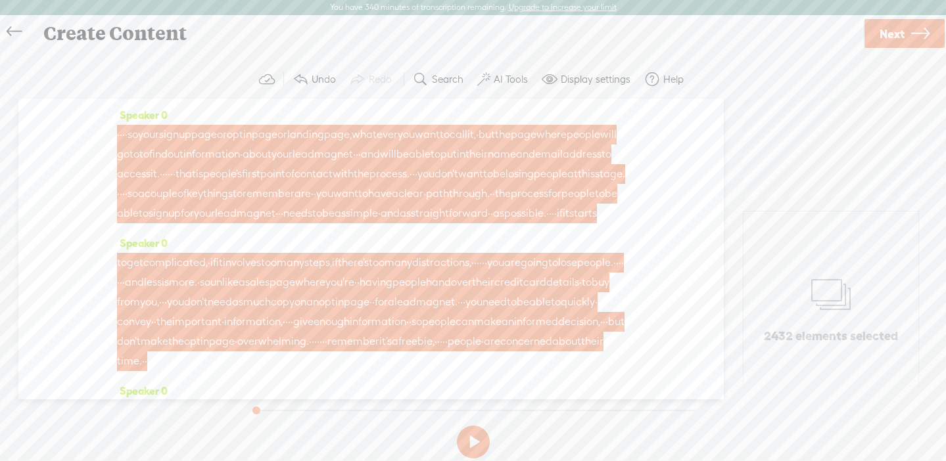
click at [151, 168] on span "access" at bounding box center [134, 174] width 34 height 20
click at [245, 105] on span "More" at bounding box center [246, 102] width 25 height 13
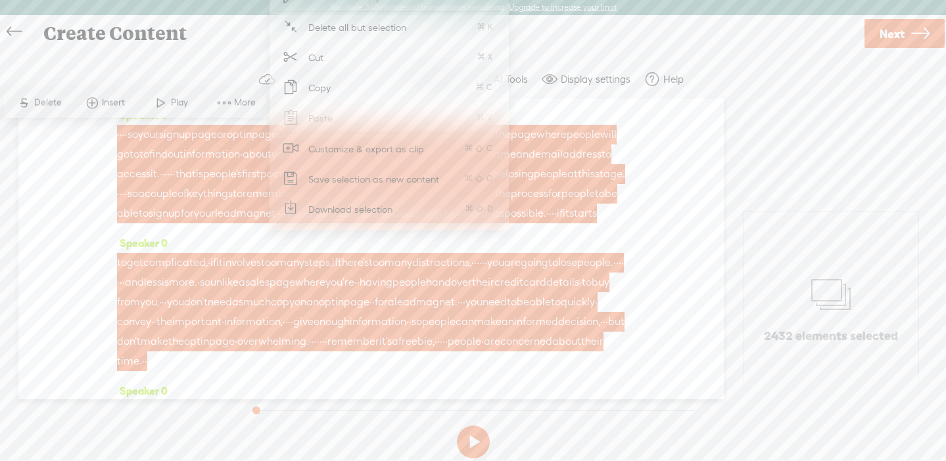
click at [337, 219] on span "Download selection" at bounding box center [351, 210] width 136 height 30
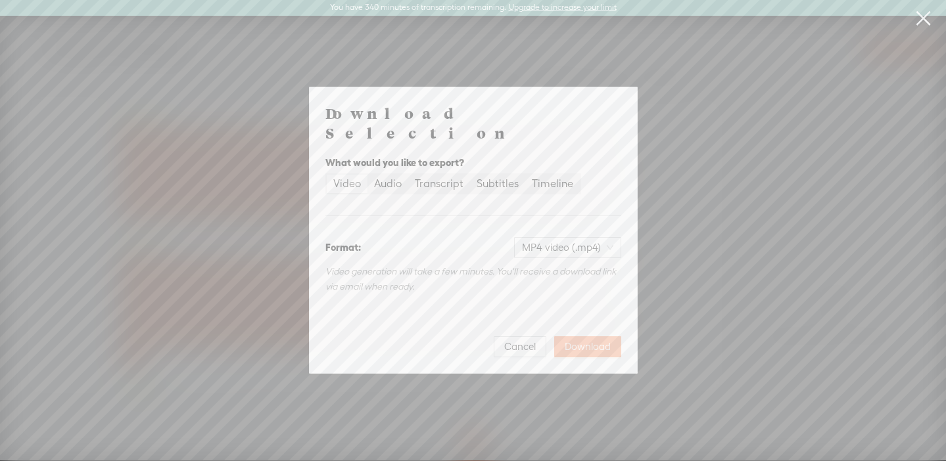
click at [586, 341] on span "Download" at bounding box center [588, 347] width 46 height 13
